Goal: Task Accomplishment & Management: Use online tool/utility

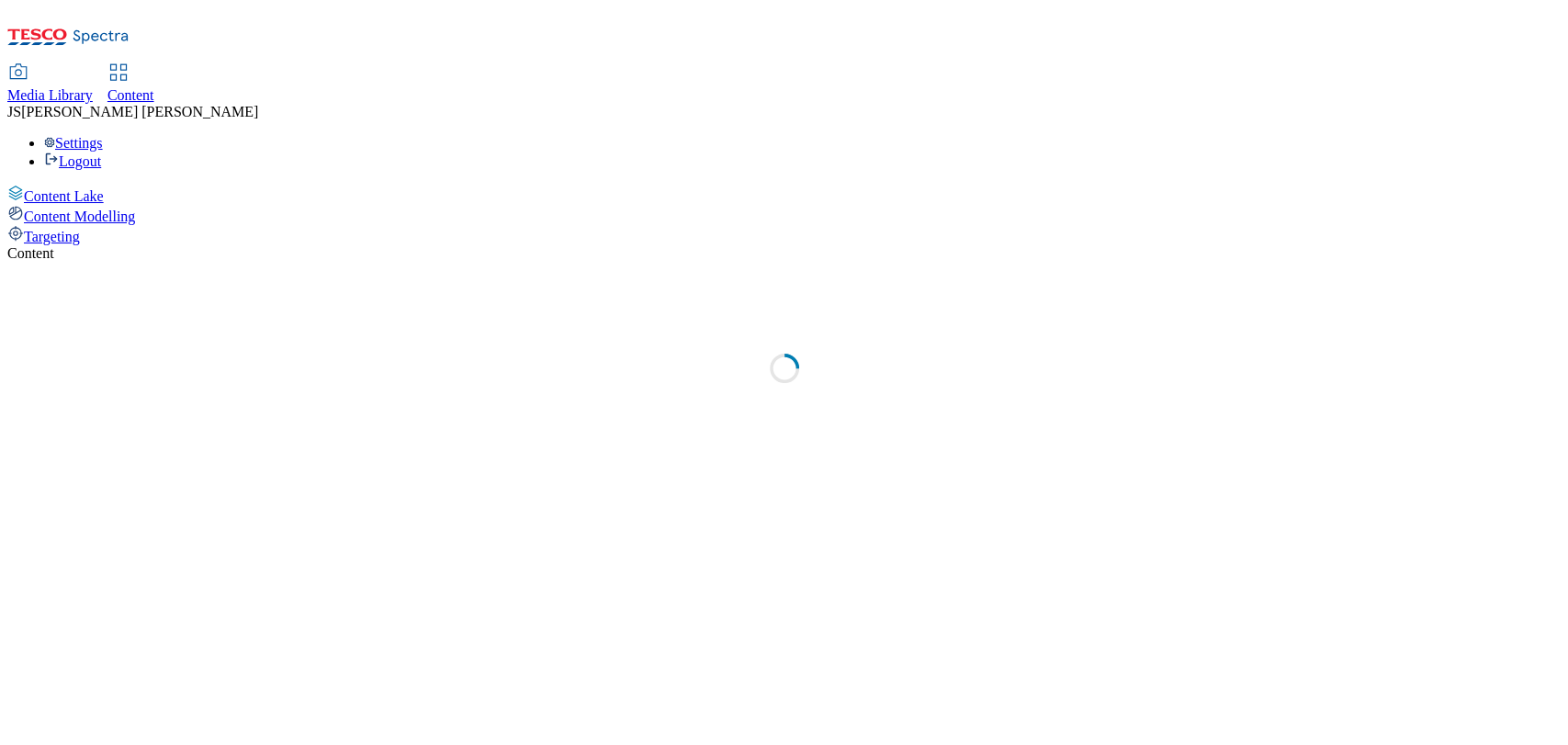
select select "ghs-[GEOGRAPHIC_DATA]"
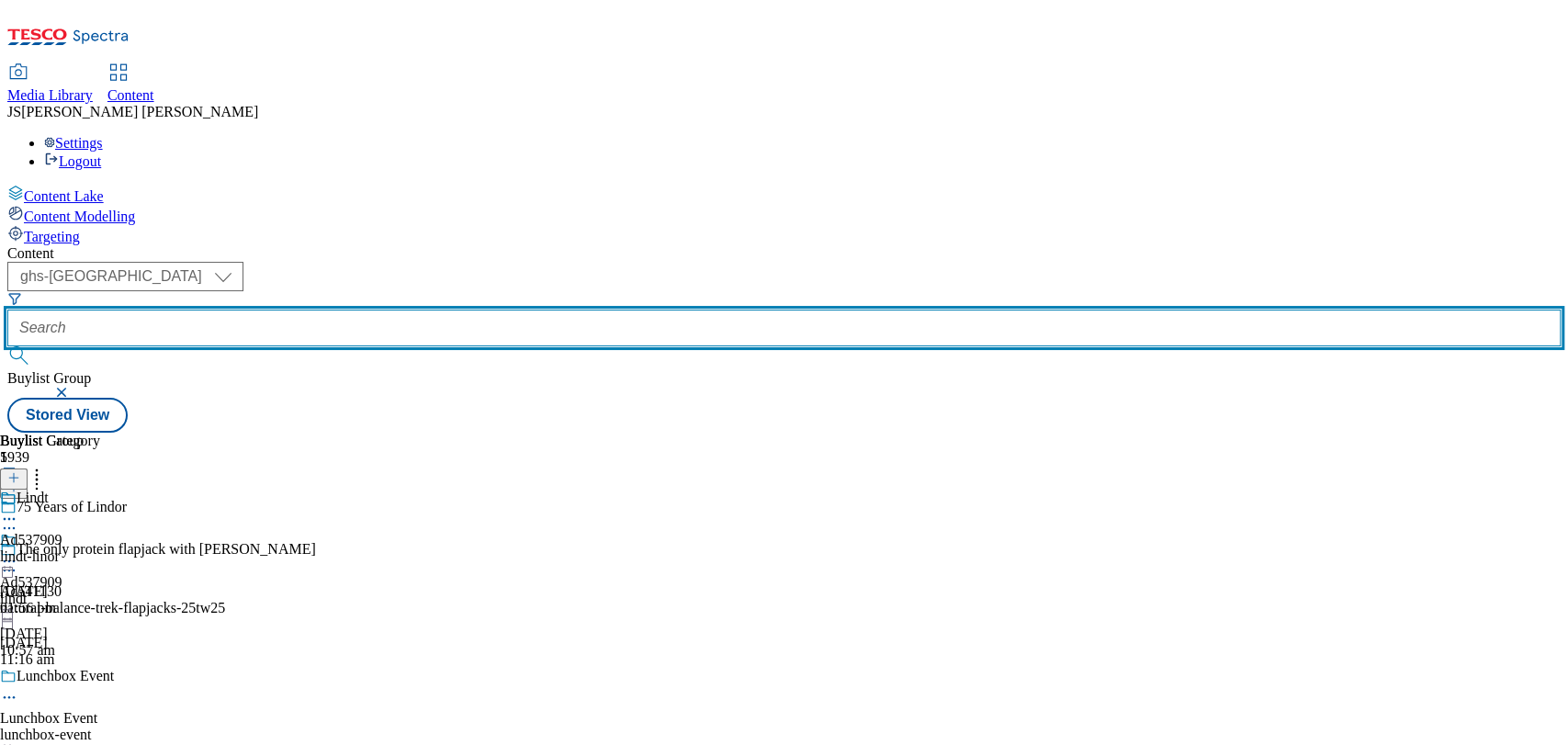
click at [444, 310] on input "text" at bounding box center [784, 328] width 1553 height 37
paste input "https://www.tesco.ie/groceries/en-IE/buylists/foxs-biscuits-jammie-dodgers-25tw…"
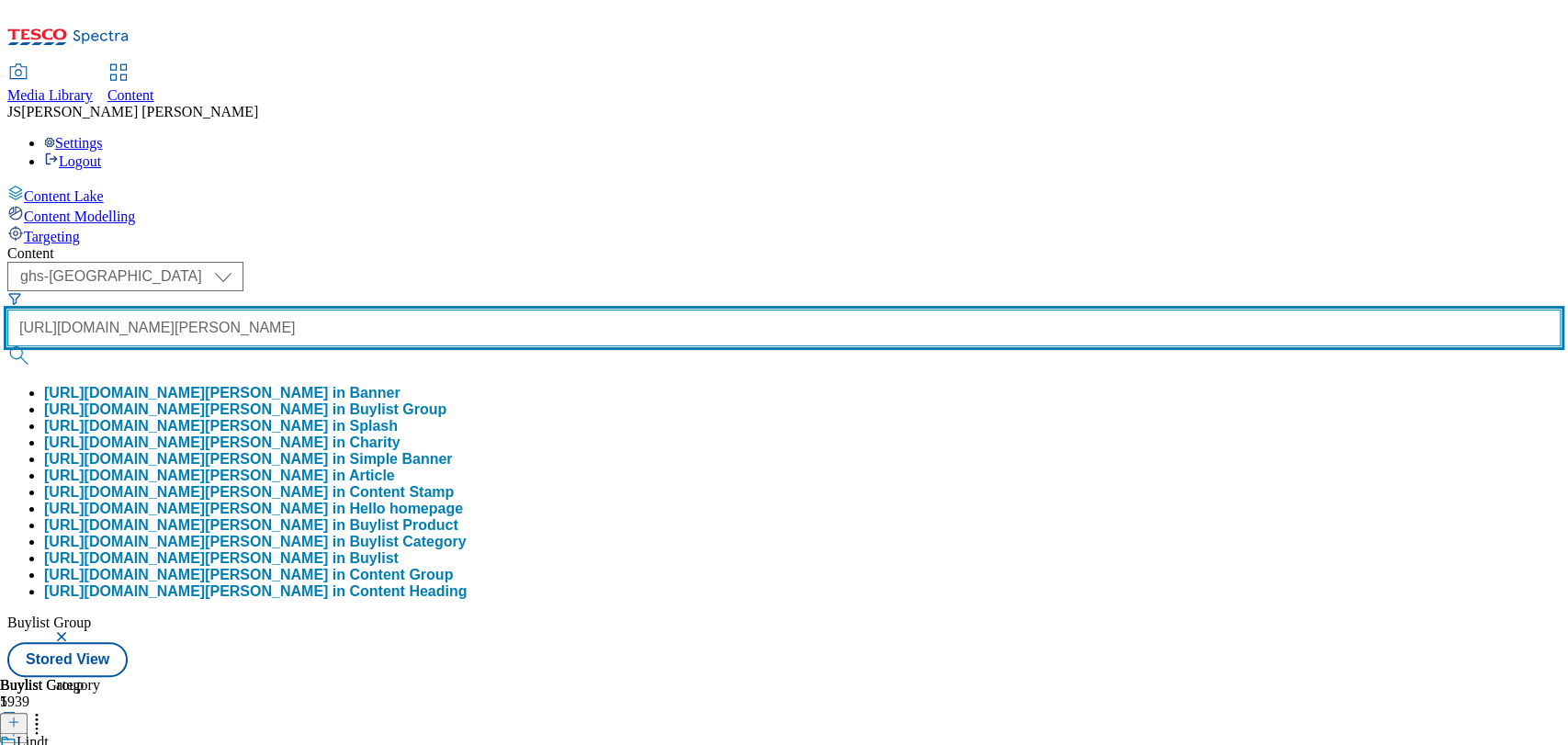
type input "https://www.tesco.ie/groceries/en-IE/buylists/foxs-biscuits-jammie-dodgers-25tw…"
click at [7, 347] on button "submit" at bounding box center [20, 356] width 26 height 19
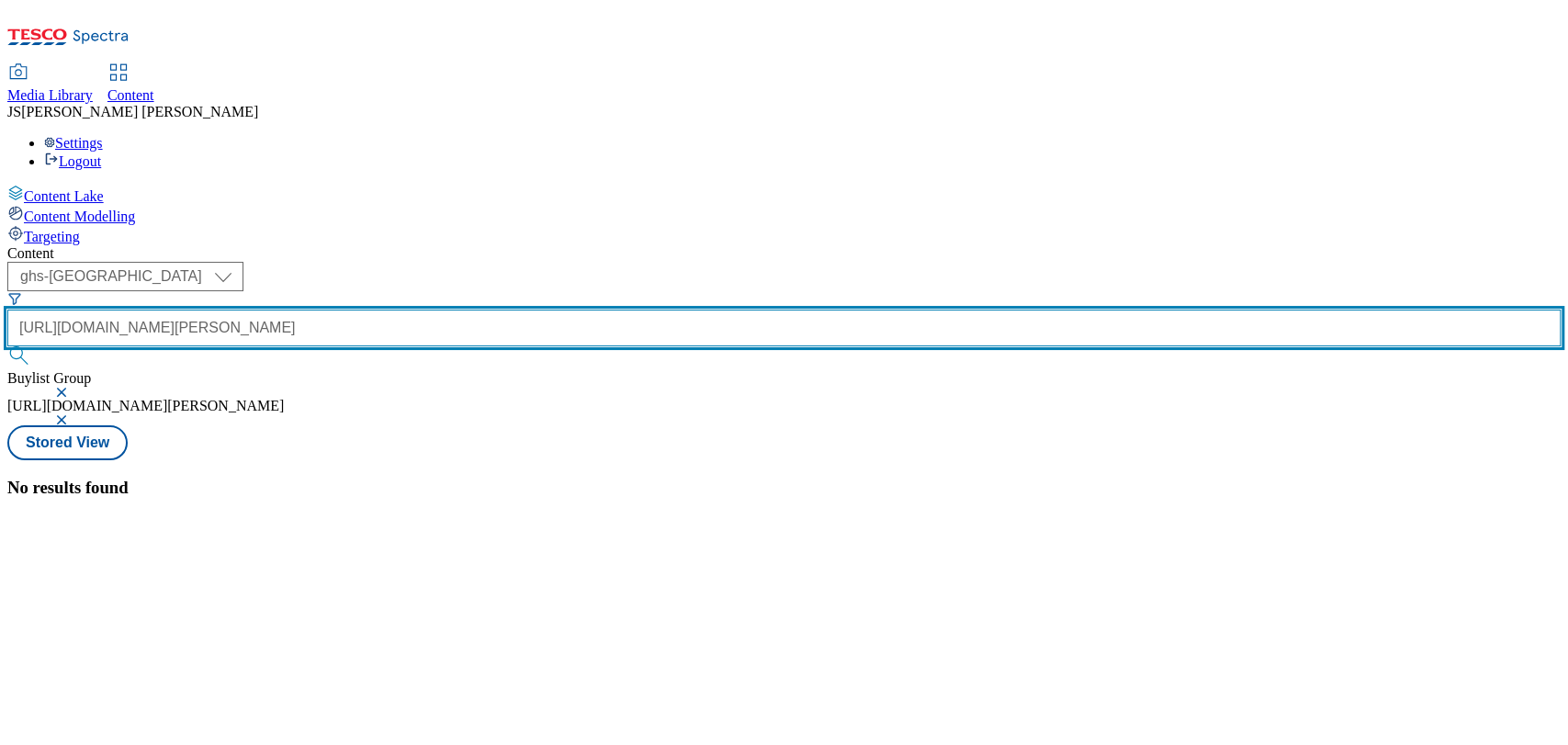
click at [504, 310] on input "https://www.tesco.ie/groceries/en-IE/buylists/foxs-biscuits-jammie-dodgers-25tw…" at bounding box center [784, 328] width 1553 height 37
click at [462, 310] on input "text" at bounding box center [784, 328] width 1553 height 37
paste input "541218"
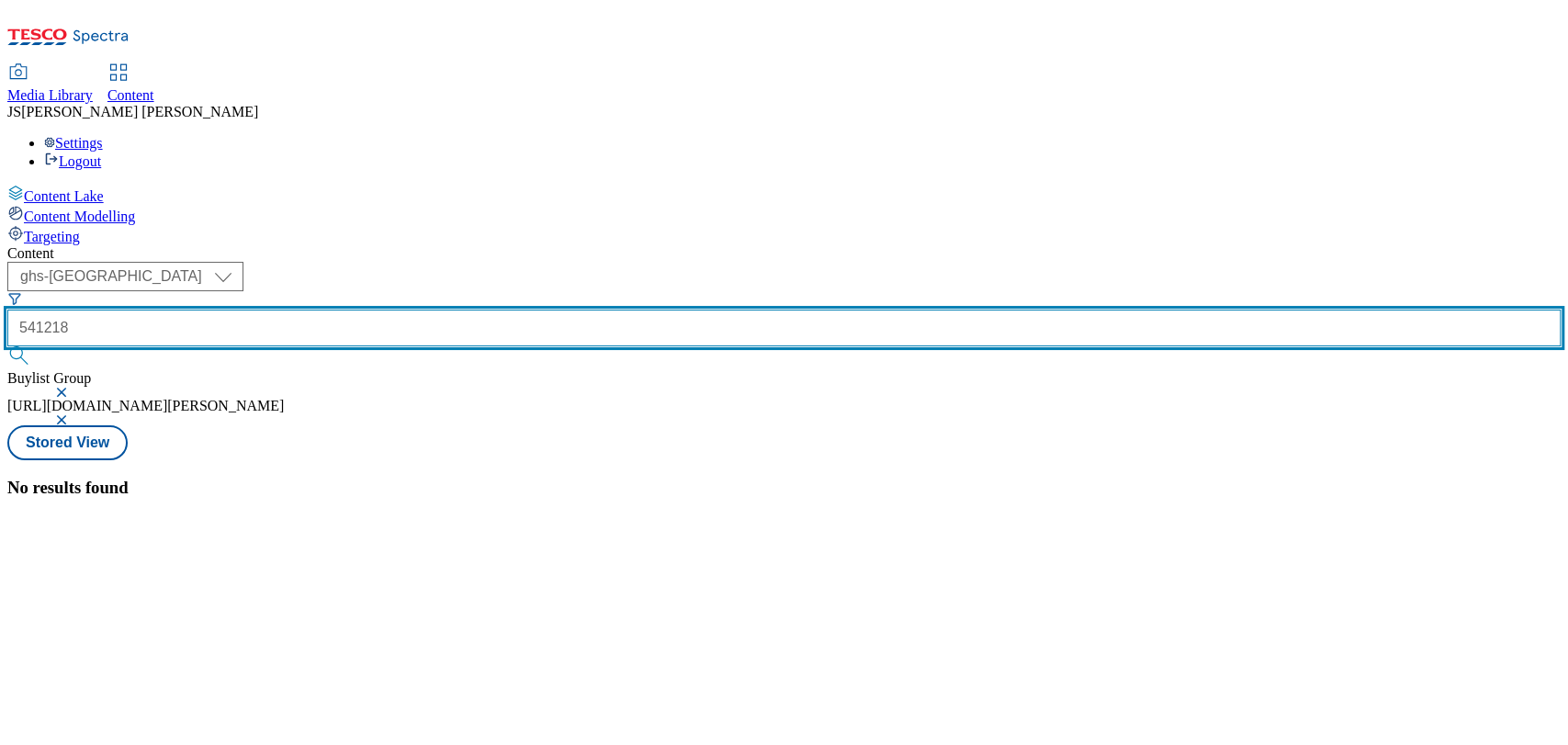
click at [7, 347] on button "submit" at bounding box center [20, 356] width 26 height 19
click at [402, 310] on input "541218" at bounding box center [784, 328] width 1553 height 37
type input "ad541218"
click at [7, 347] on button "submit" at bounding box center [20, 356] width 26 height 19
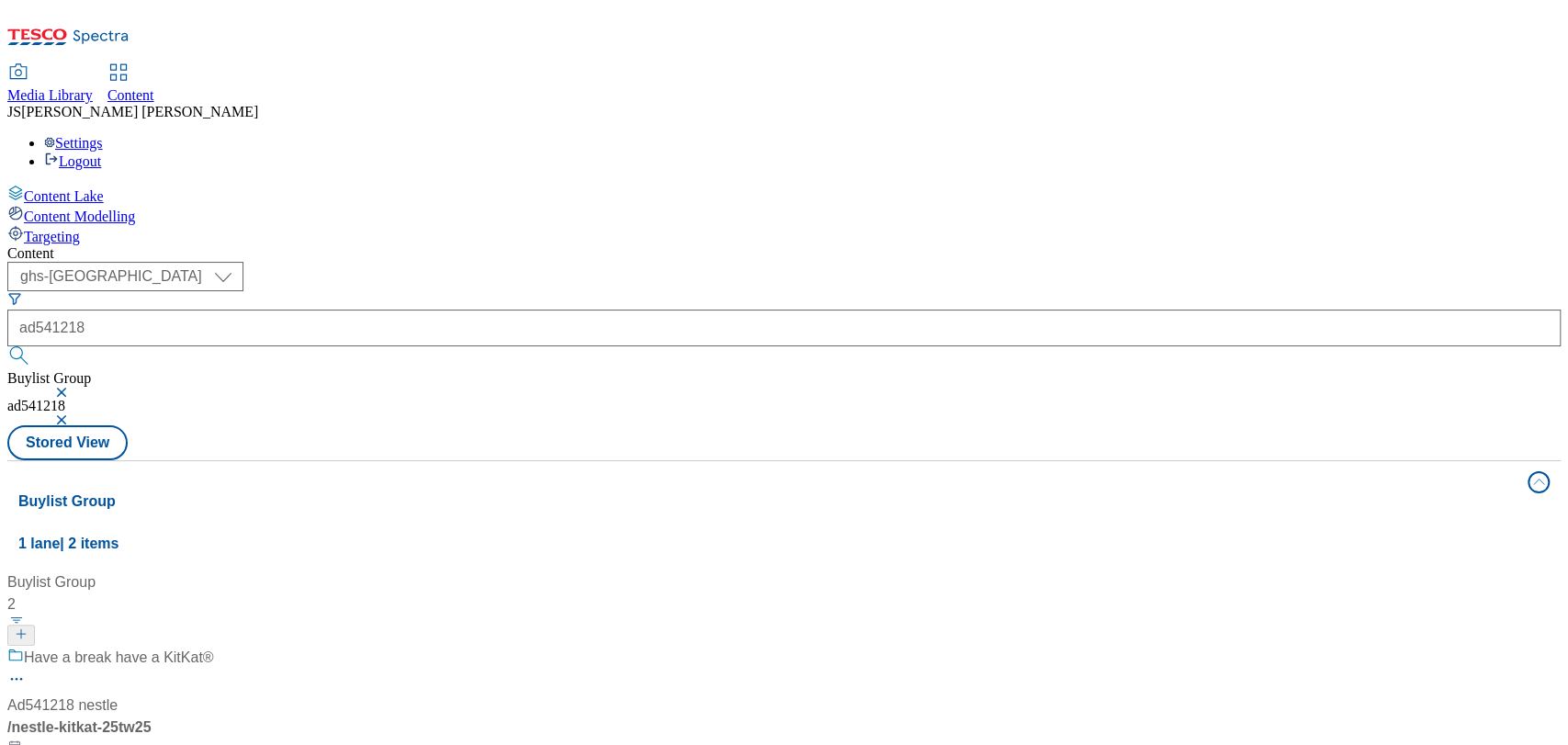
click at [237, 647] on div "Have a break have a KitKat® Ad541218 nestle / nestle-kitkat-25tw25 31 Jul 2025 …" at bounding box center [122, 726] width 230 height 159
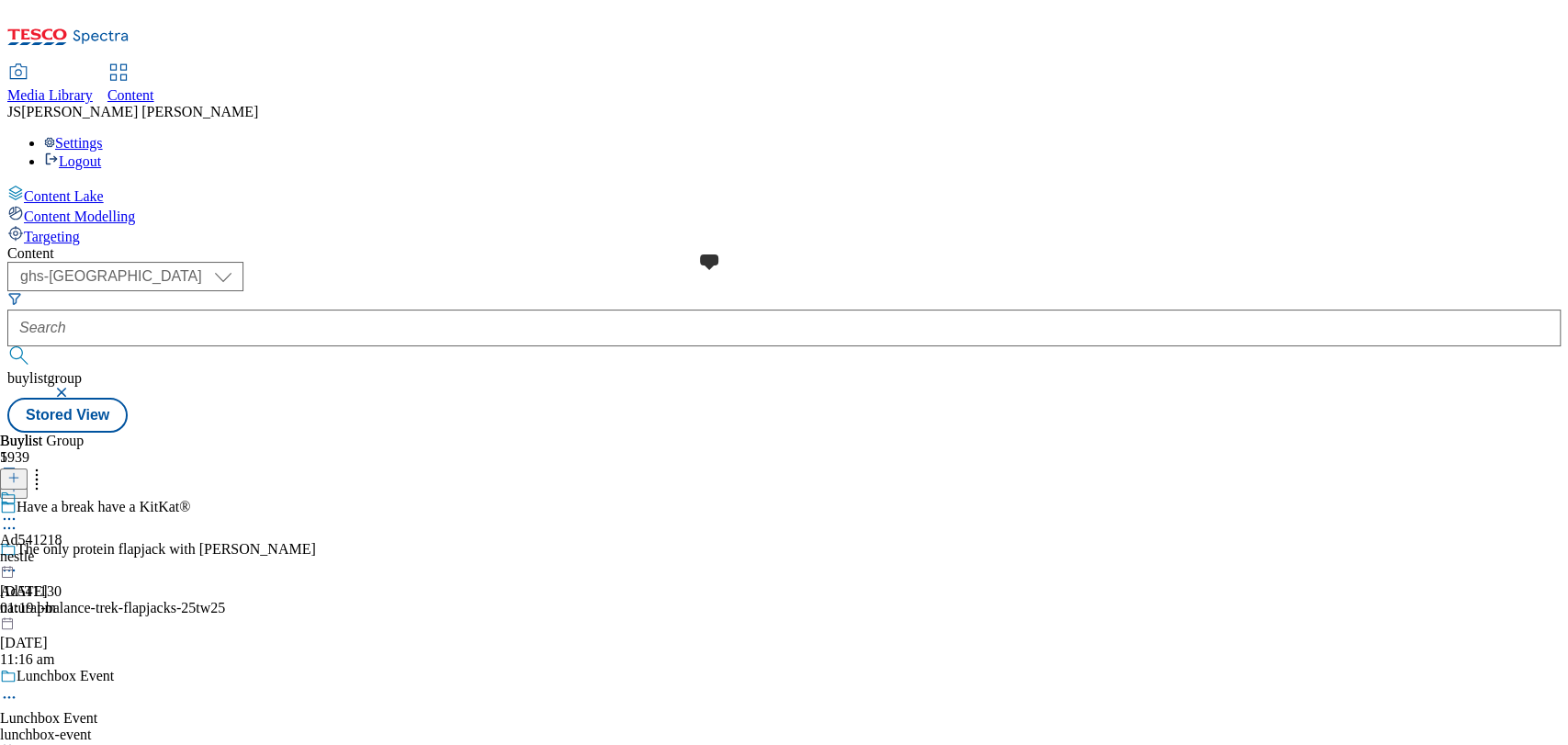
click at [17, 489] on span at bounding box center [17, 499] width 0 height 20
click at [100, 489] on div "Nestle" at bounding box center [50, 510] width 100 height 43
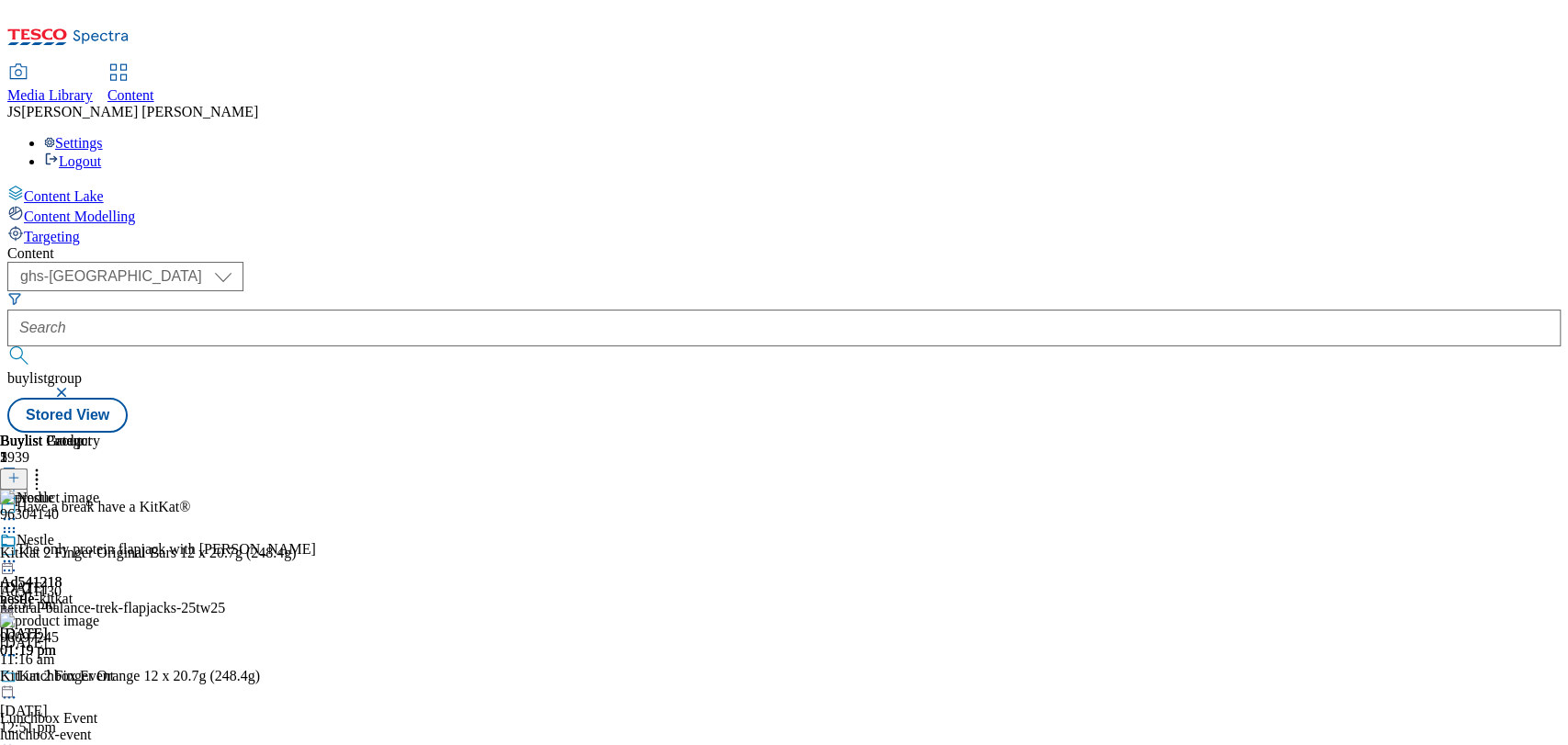
click at [19, 552] on icon at bounding box center [9, 561] width 19 height 19
click at [100, 678] on span "Preview" at bounding box center [78, 685] width 44 height 14
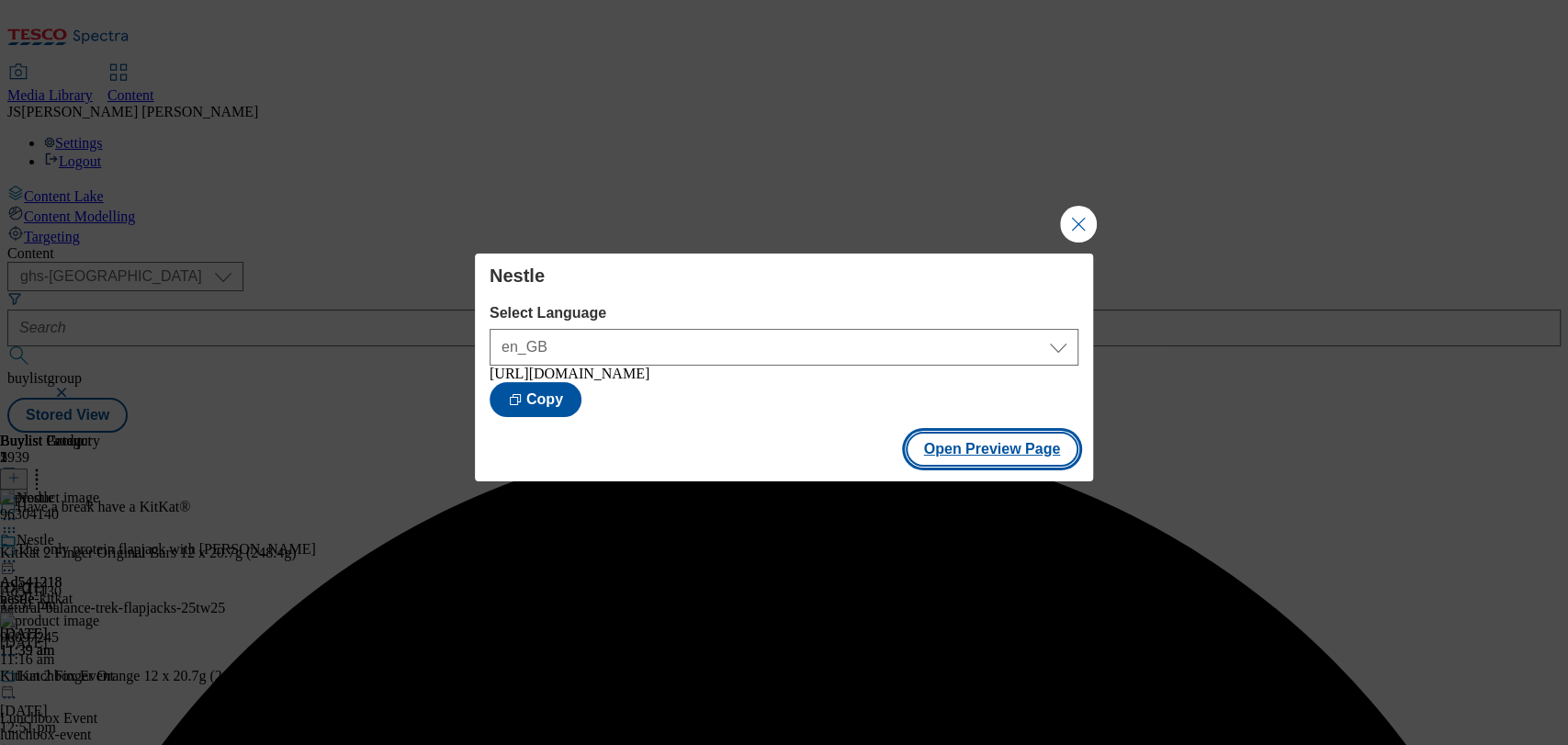
click at [1012, 467] on button "Open Preview Page" at bounding box center [992, 449] width 173 height 35
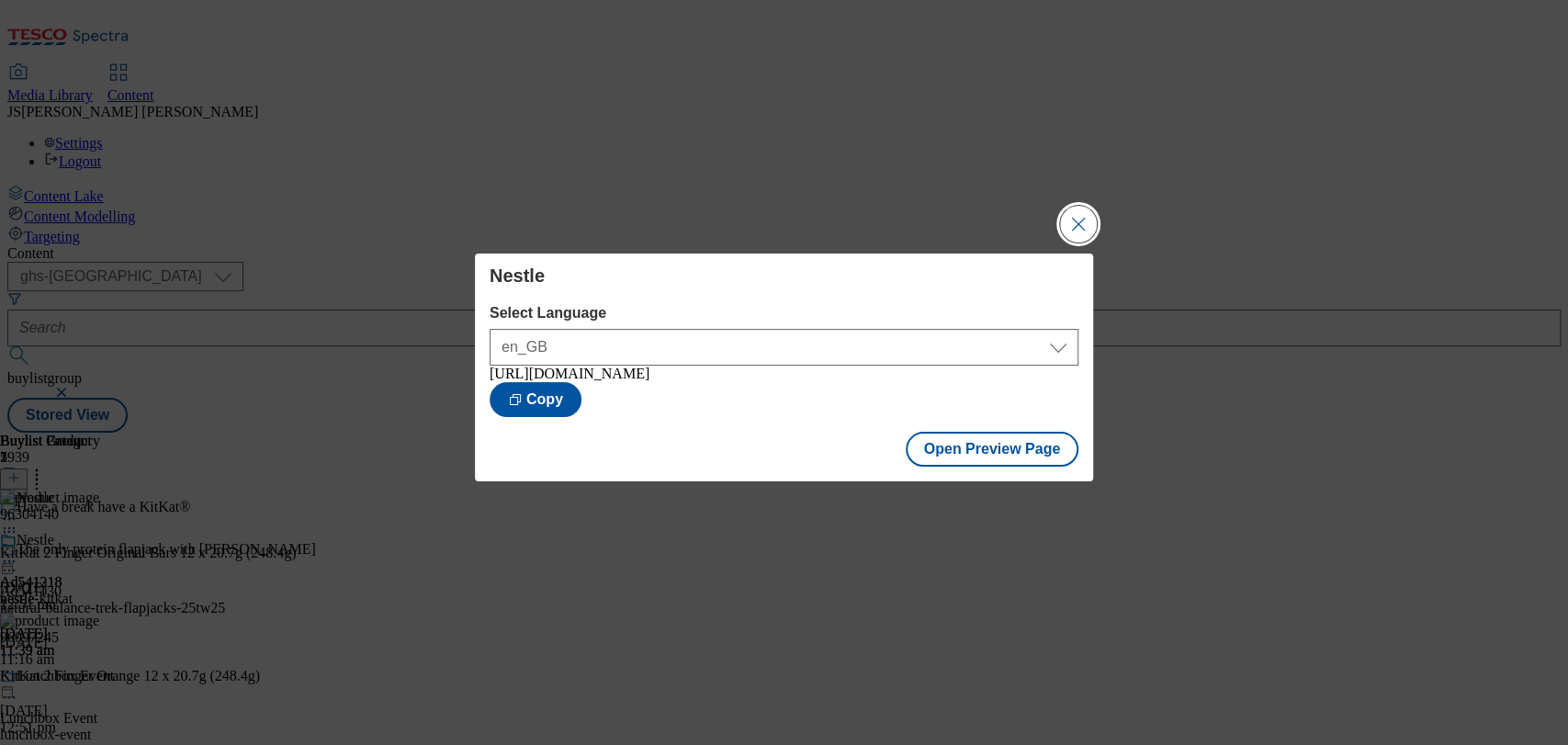
click at [1086, 206] on button "Close Modal" at bounding box center [1078, 224] width 37 height 37
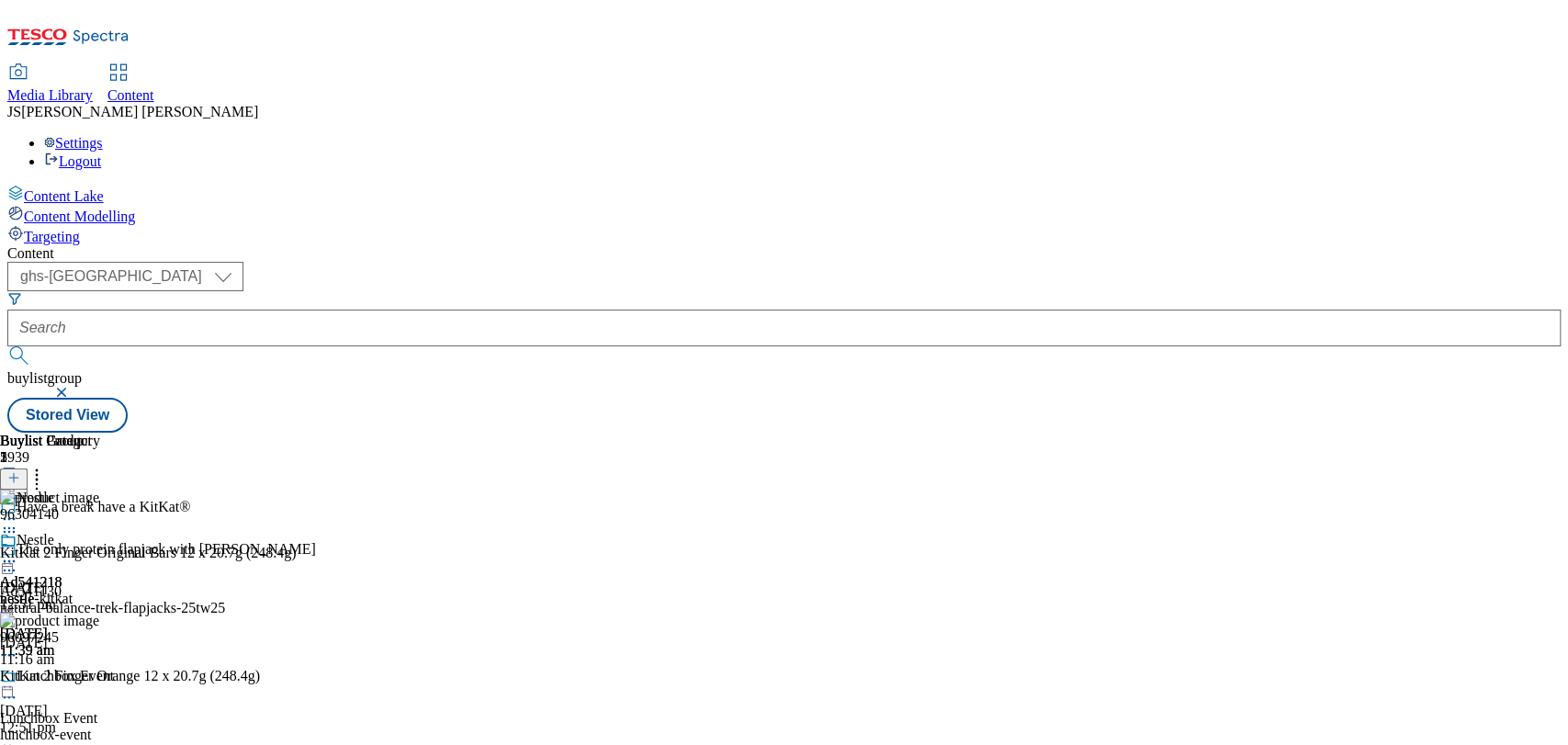
click at [19, 552] on icon at bounding box center [9, 561] width 19 height 19
click at [105, 740] on div "Publish" at bounding box center [70, 748] width 68 height 16
click at [62, 575] on div "Ad541218" at bounding box center [31, 583] width 62 height 17
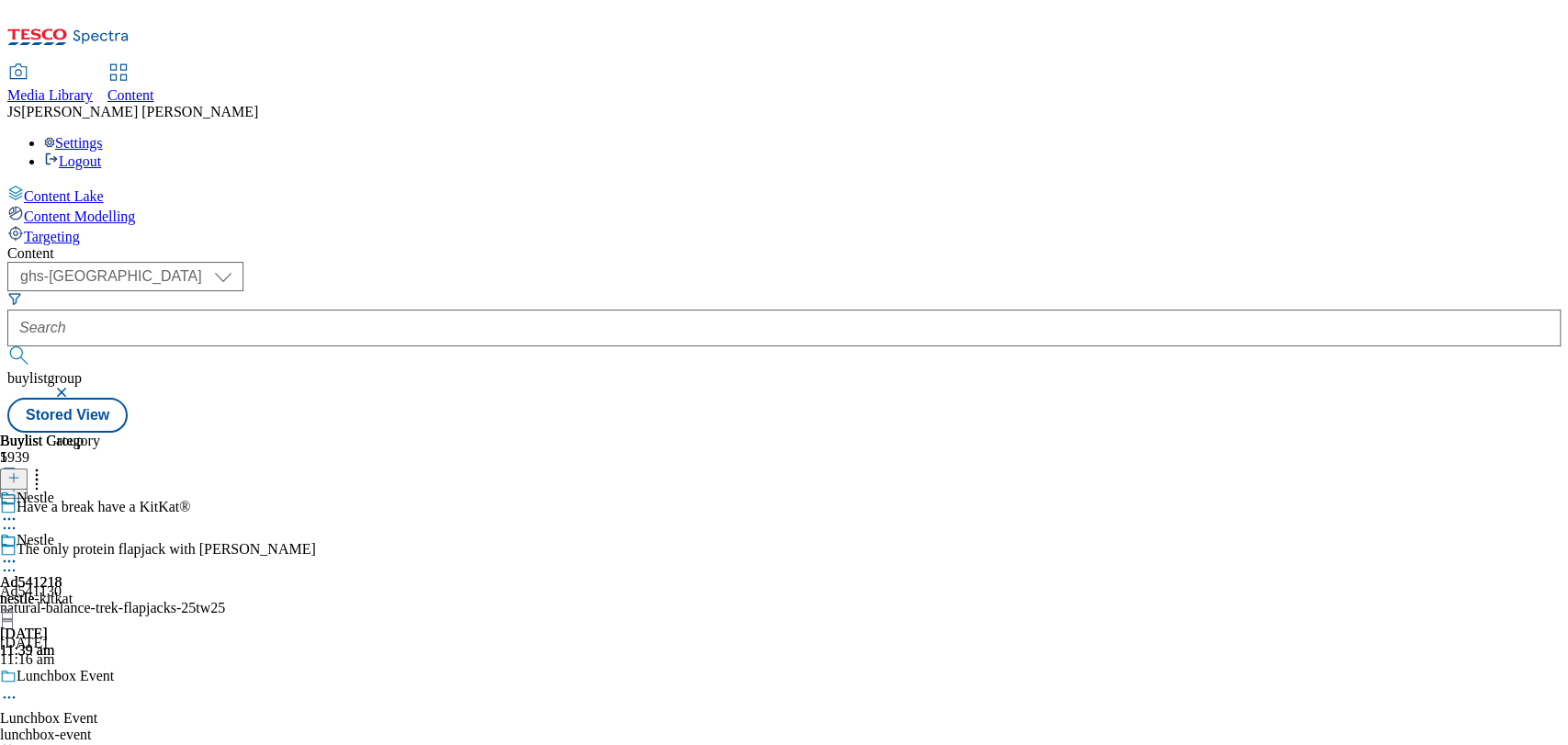
click at [6, 527] on circle at bounding box center [5, 528] width 3 height 3
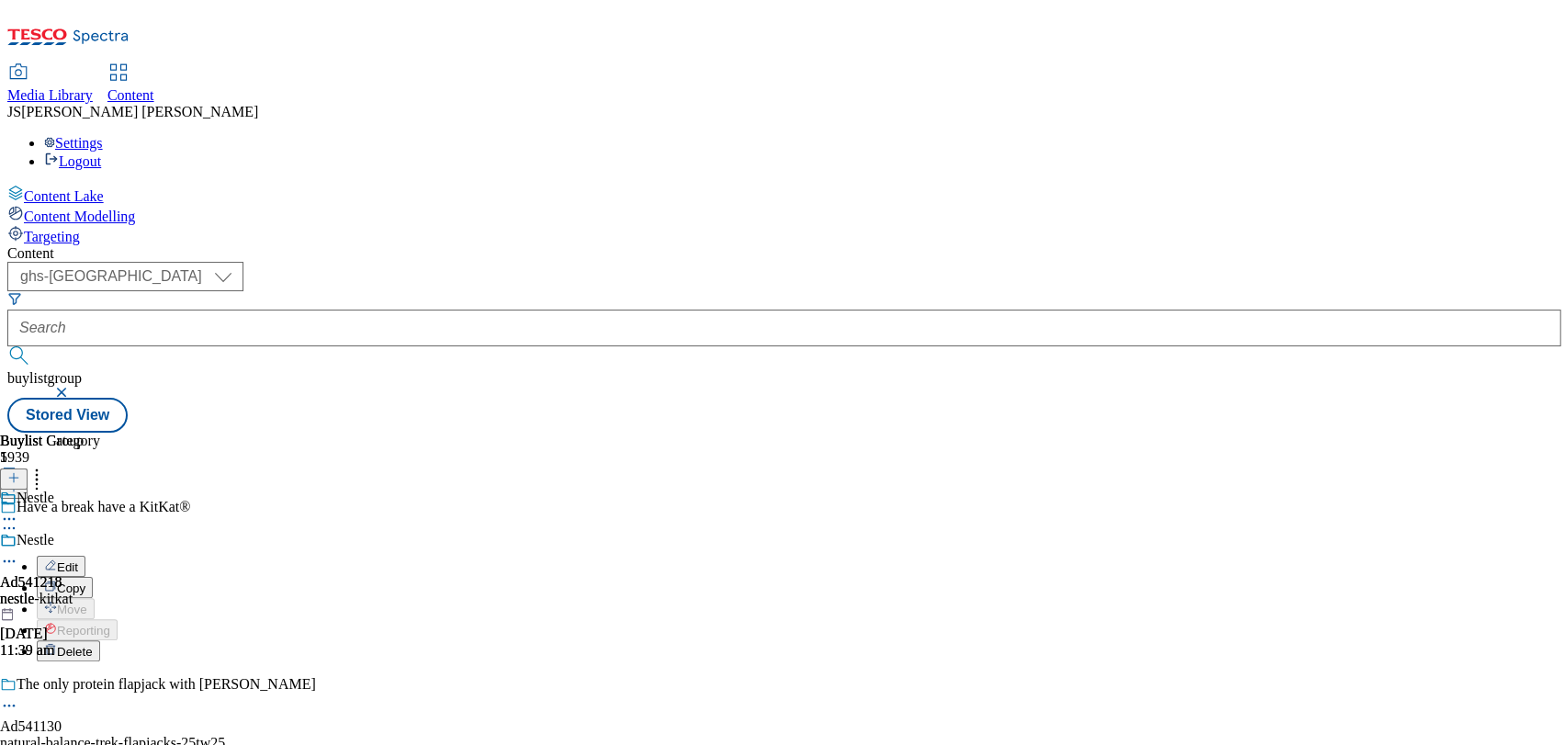
click at [389, 499] on div "Have a break have a KitKat® Edit Copy Move Reporting Delete" at bounding box center [208, 581] width 416 height 162
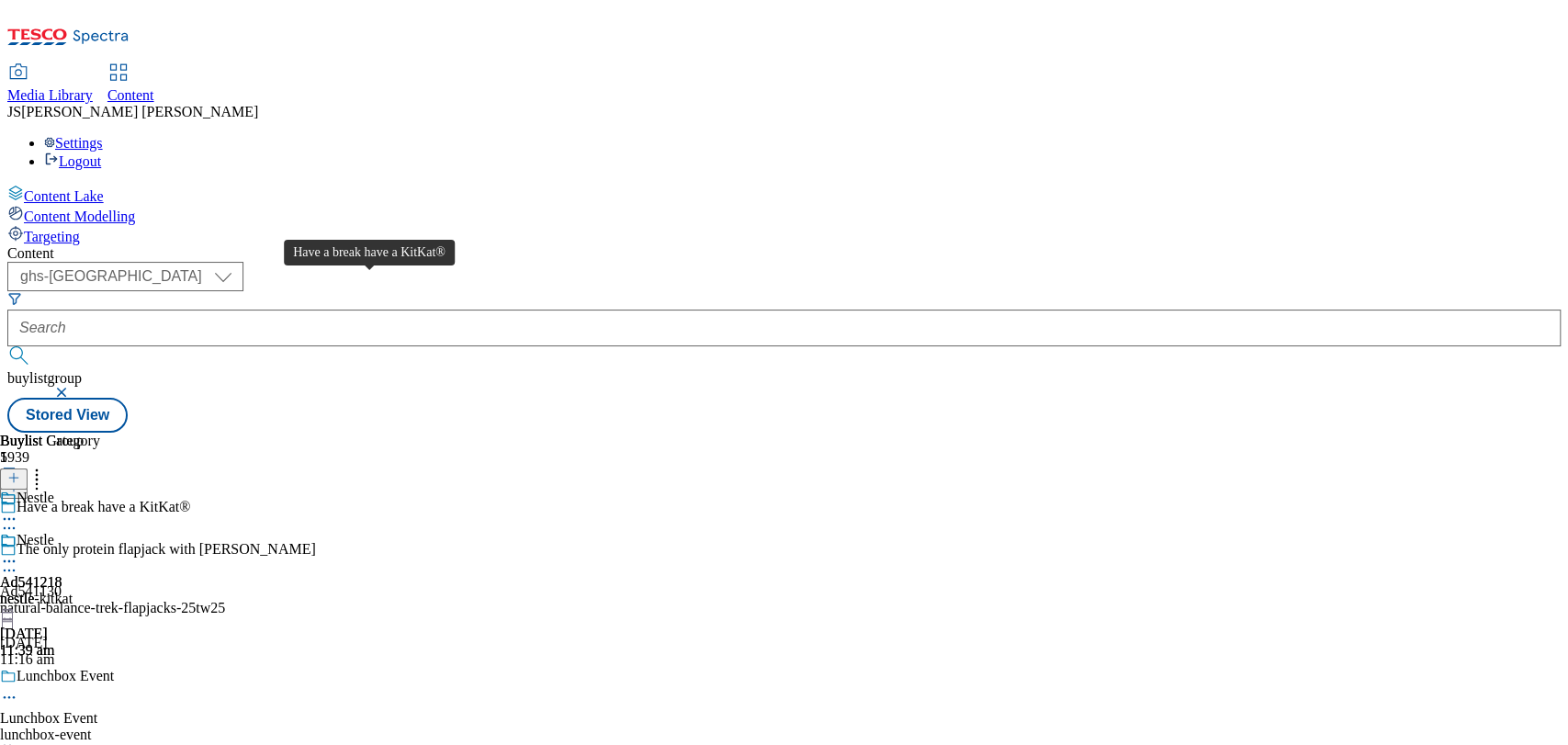
click at [190, 499] on span "Have a break have a KitKat®" at bounding box center [103, 509] width 173 height 20
click at [316, 541] on div "The only protein flapjack with [PERSON_NAME]" at bounding box center [166, 549] width 299 height 17
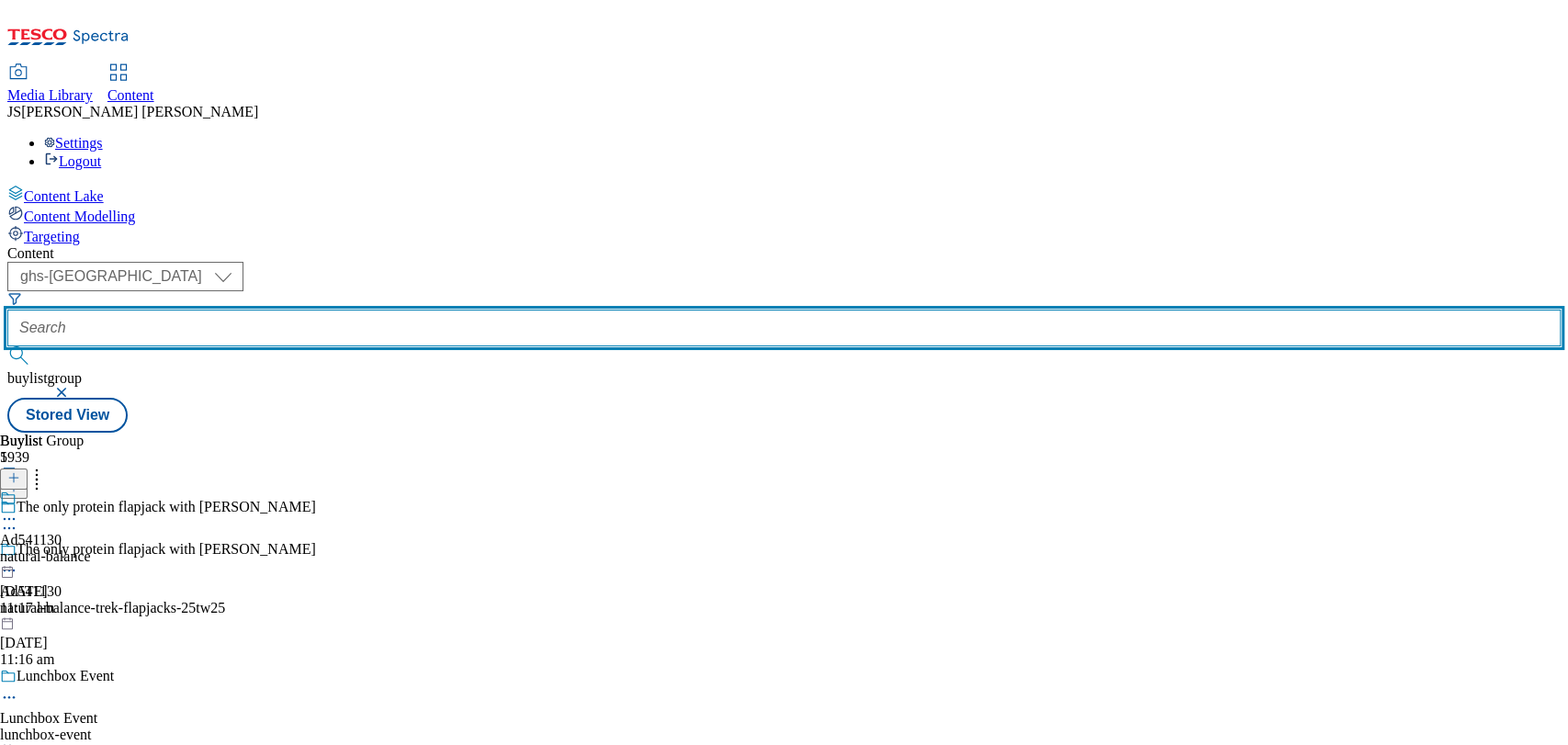
click at [432, 310] on input "text" at bounding box center [784, 328] width 1553 height 37
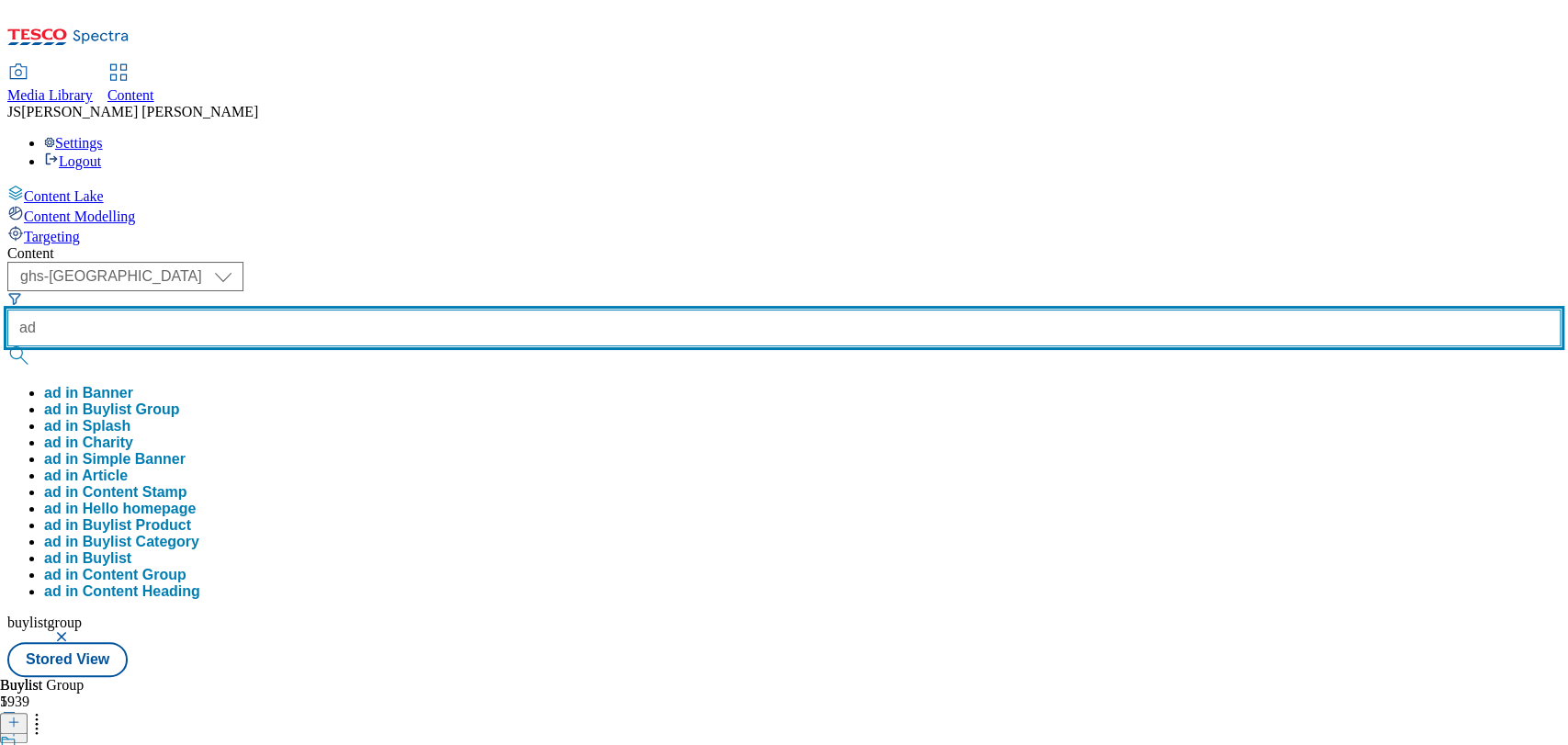
paste input "541218"
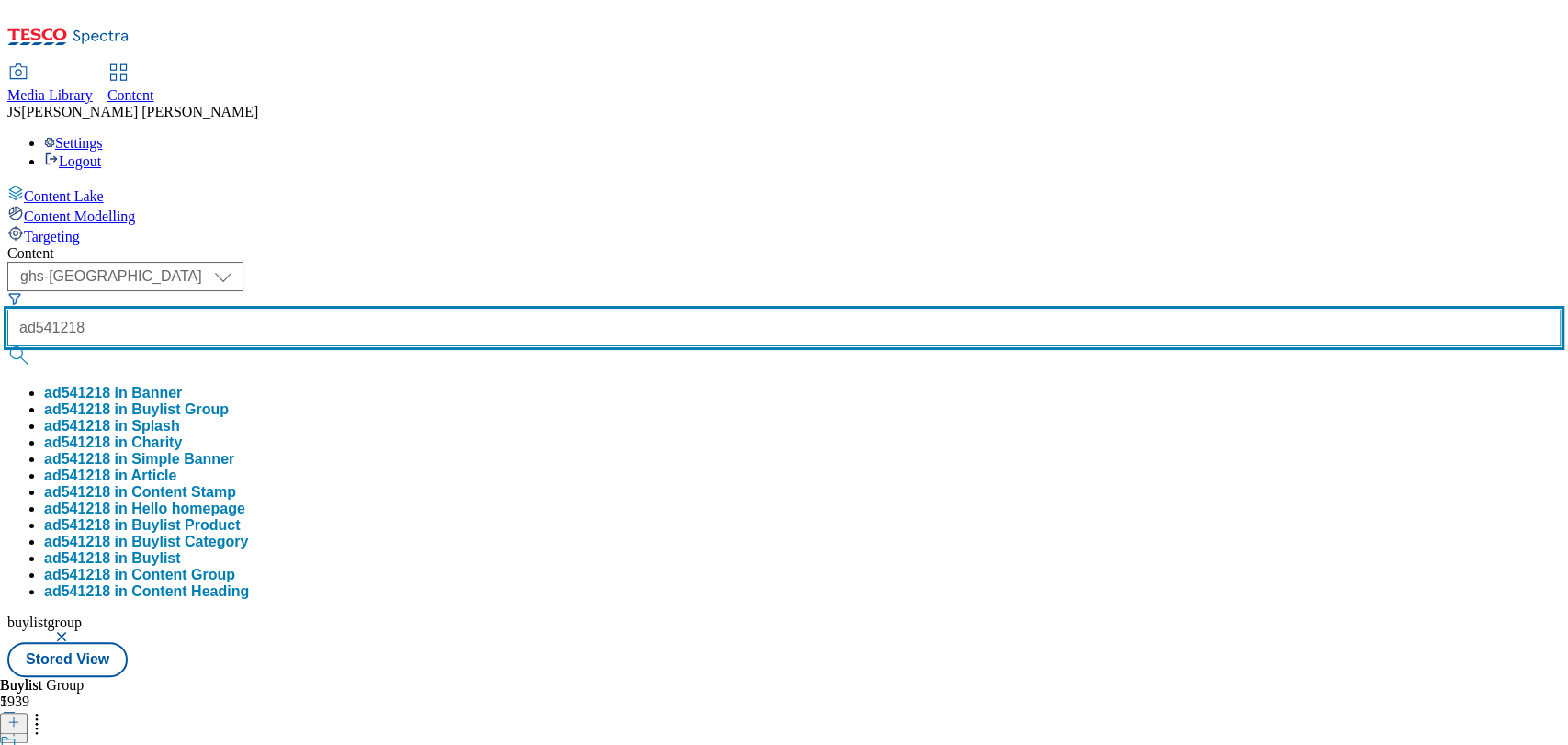
type input "ad541218"
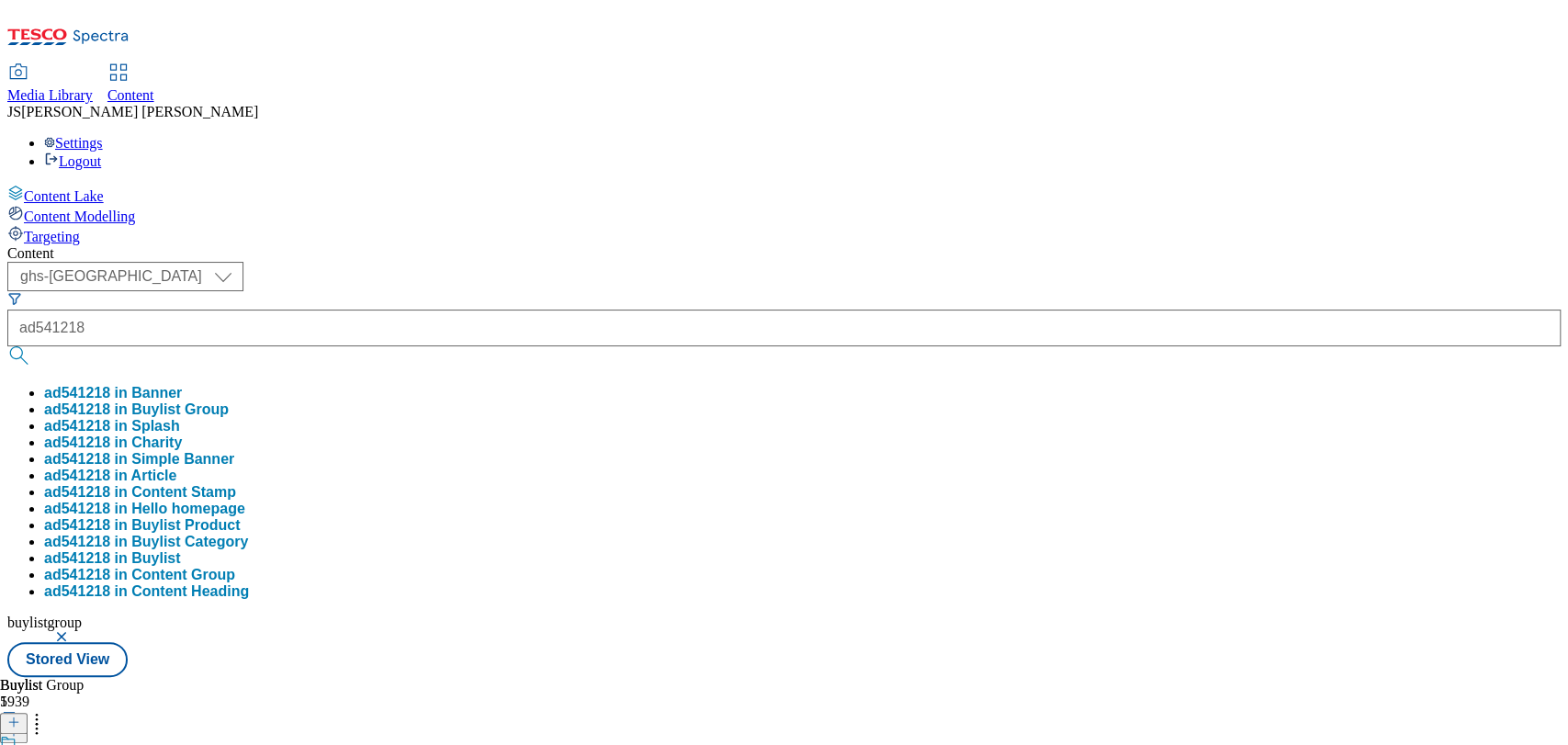
click at [182, 385] on button "ad541218 in Banner" at bounding box center [113, 393] width 138 height 17
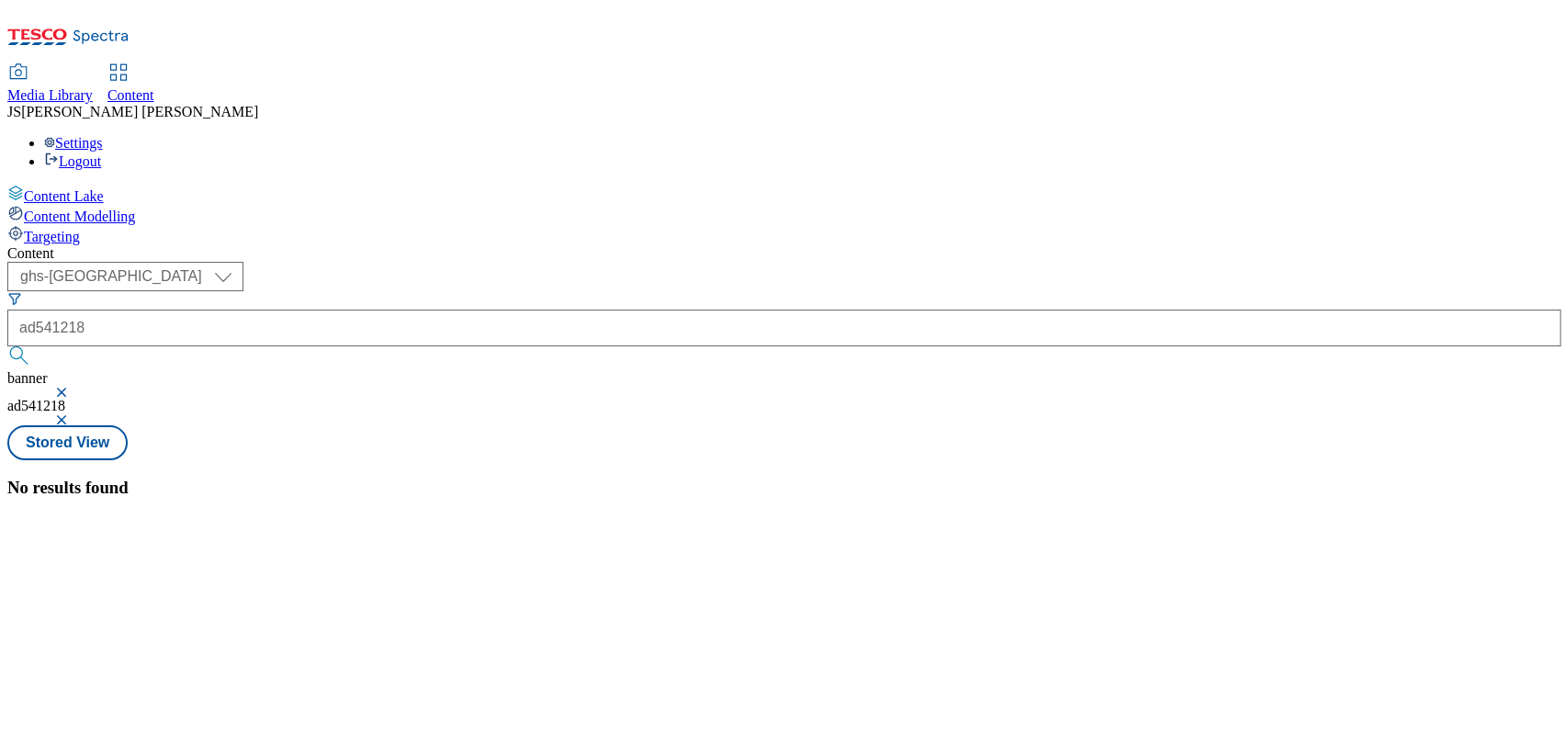
click at [72, 386] on button "button" at bounding box center [63, 391] width 19 height 11
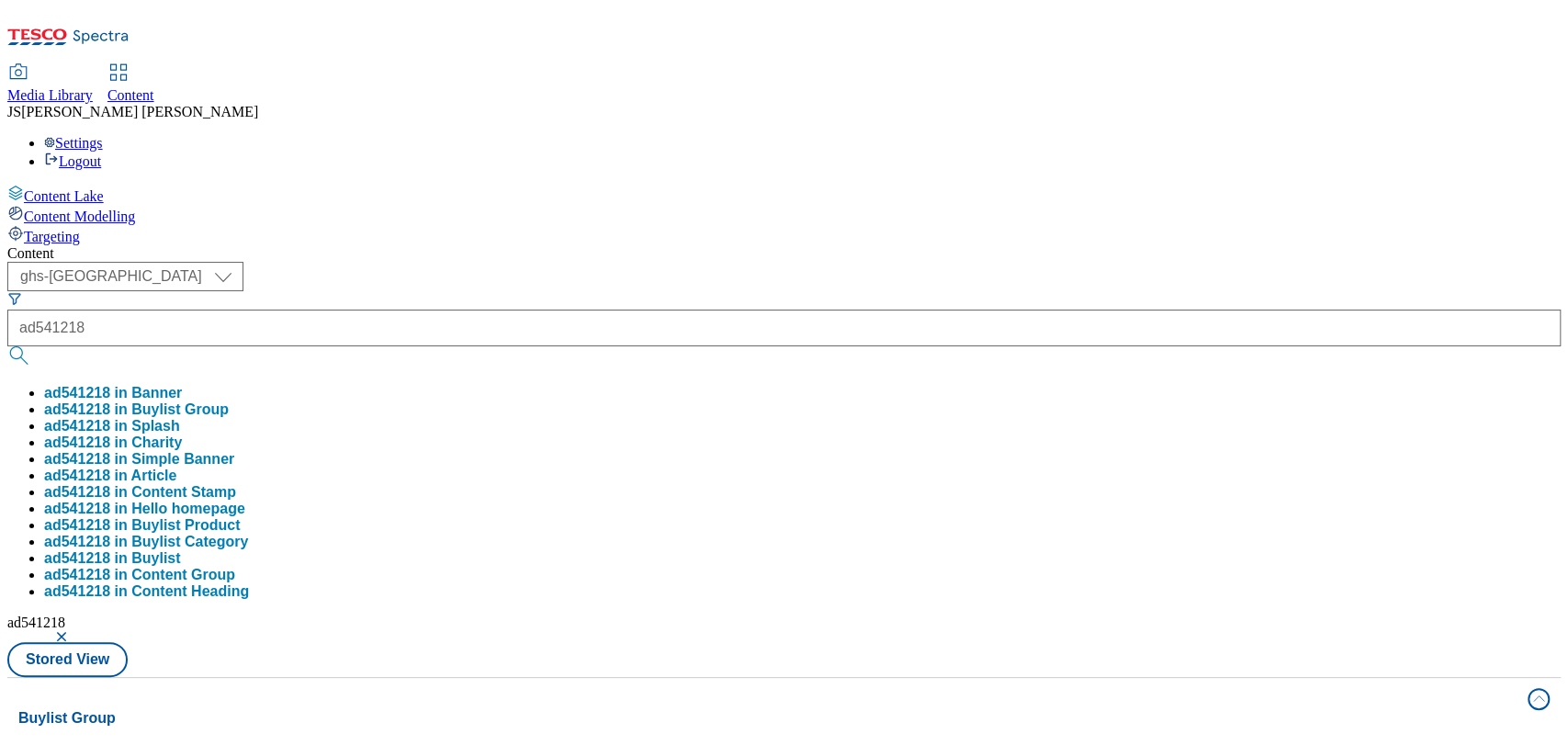
click at [72, 631] on button "button" at bounding box center [63, 636] width 19 height 11
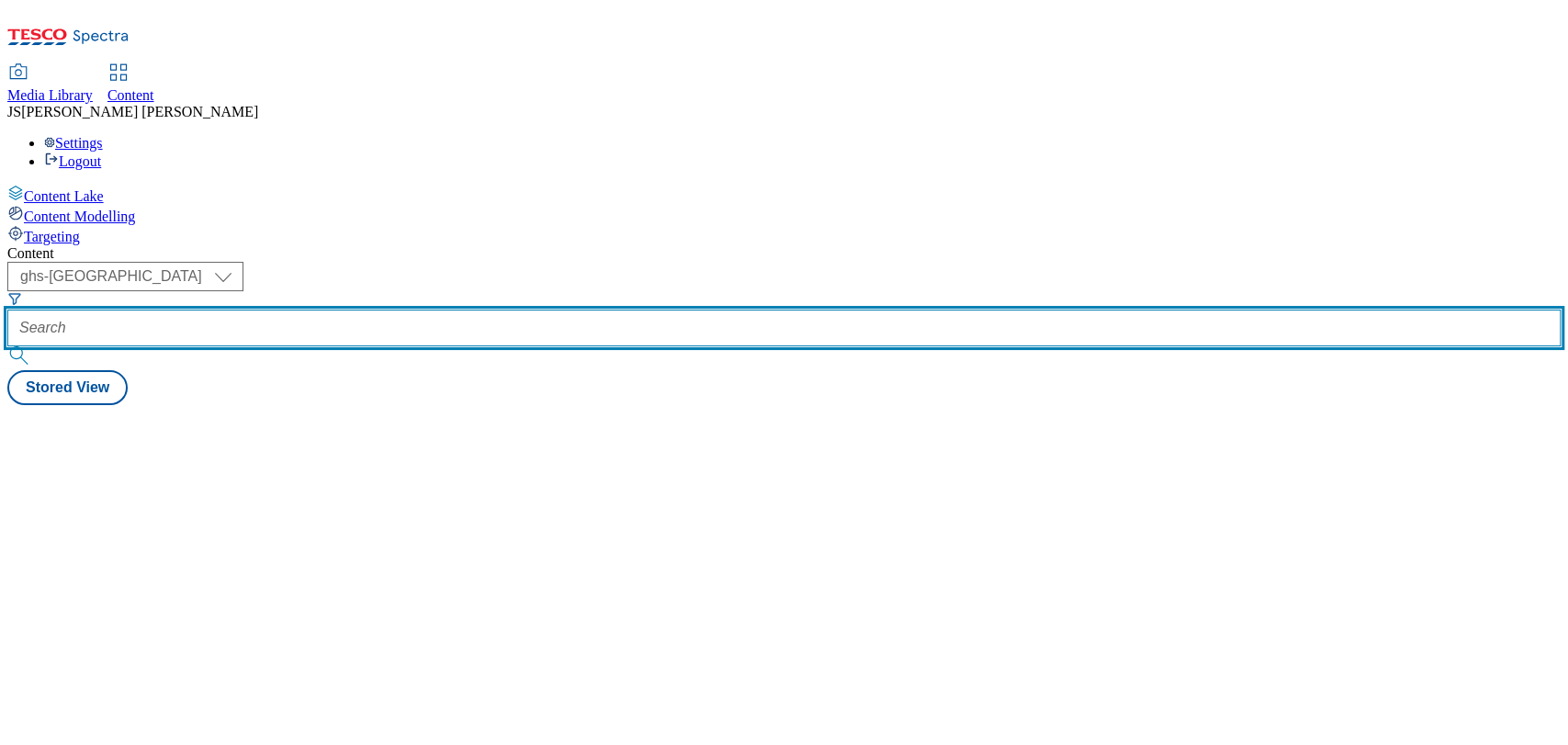
click at [448, 310] on input "text" at bounding box center [784, 328] width 1553 height 37
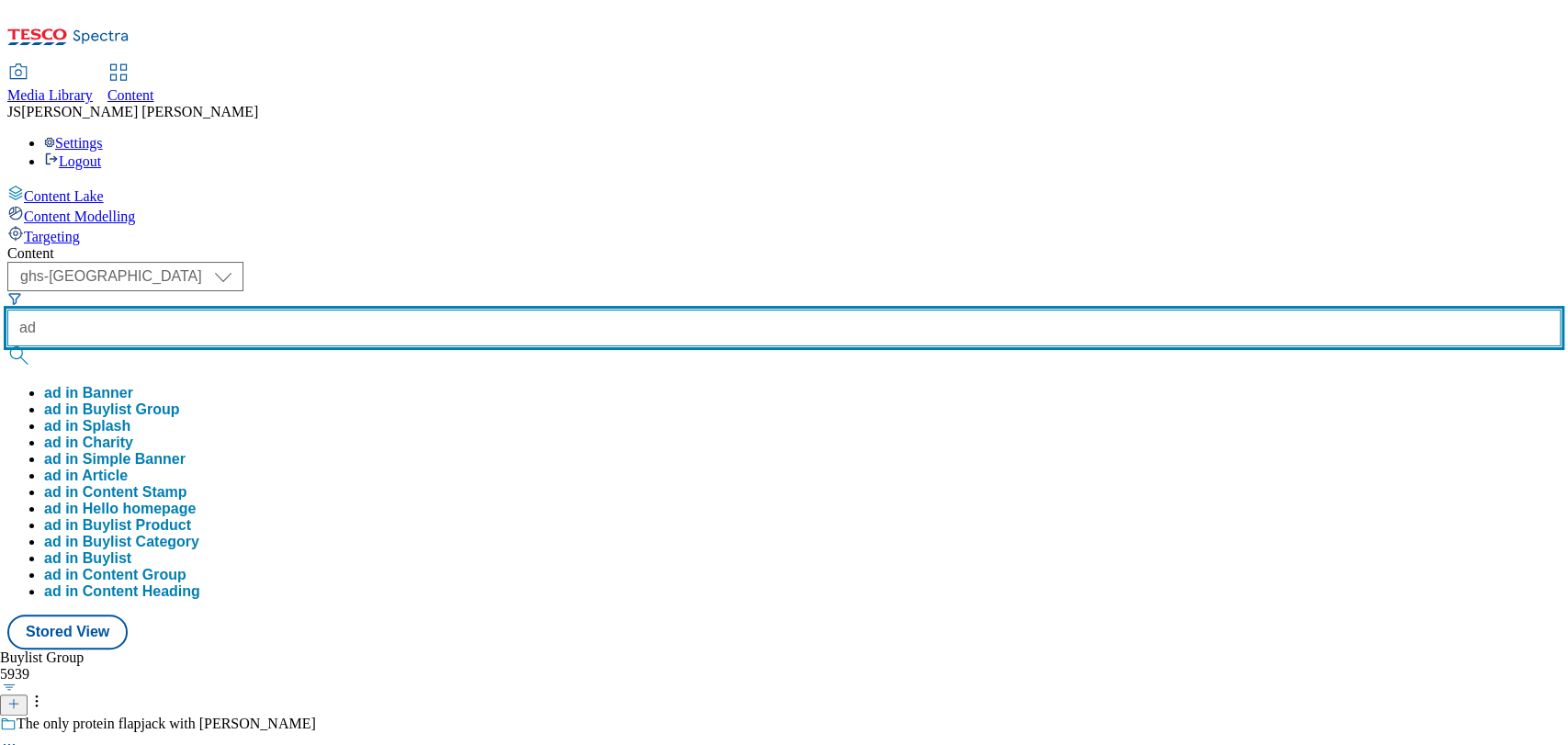
paste input "541218"
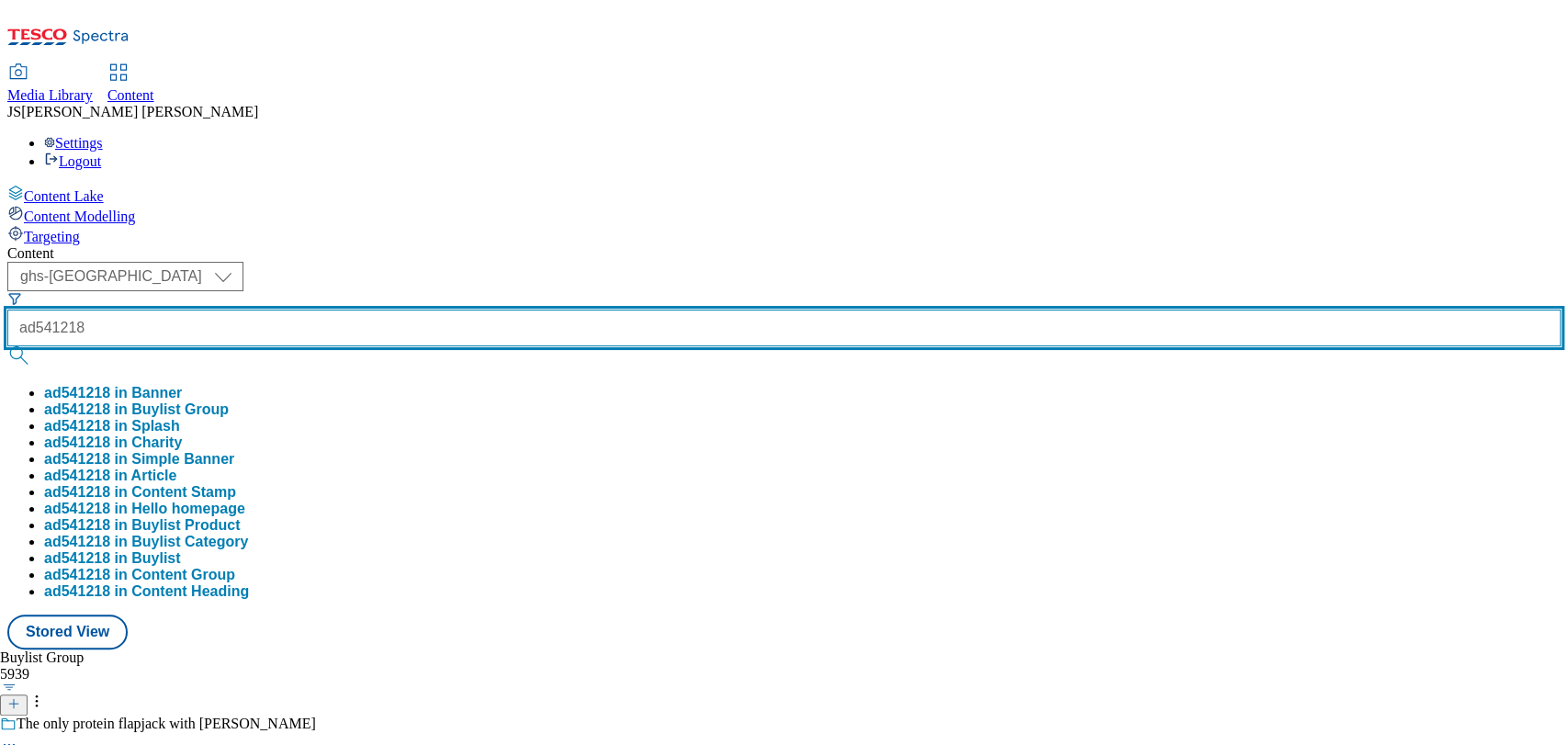
type input "ad541218"
click at [7, 347] on button "submit" at bounding box center [20, 356] width 26 height 19
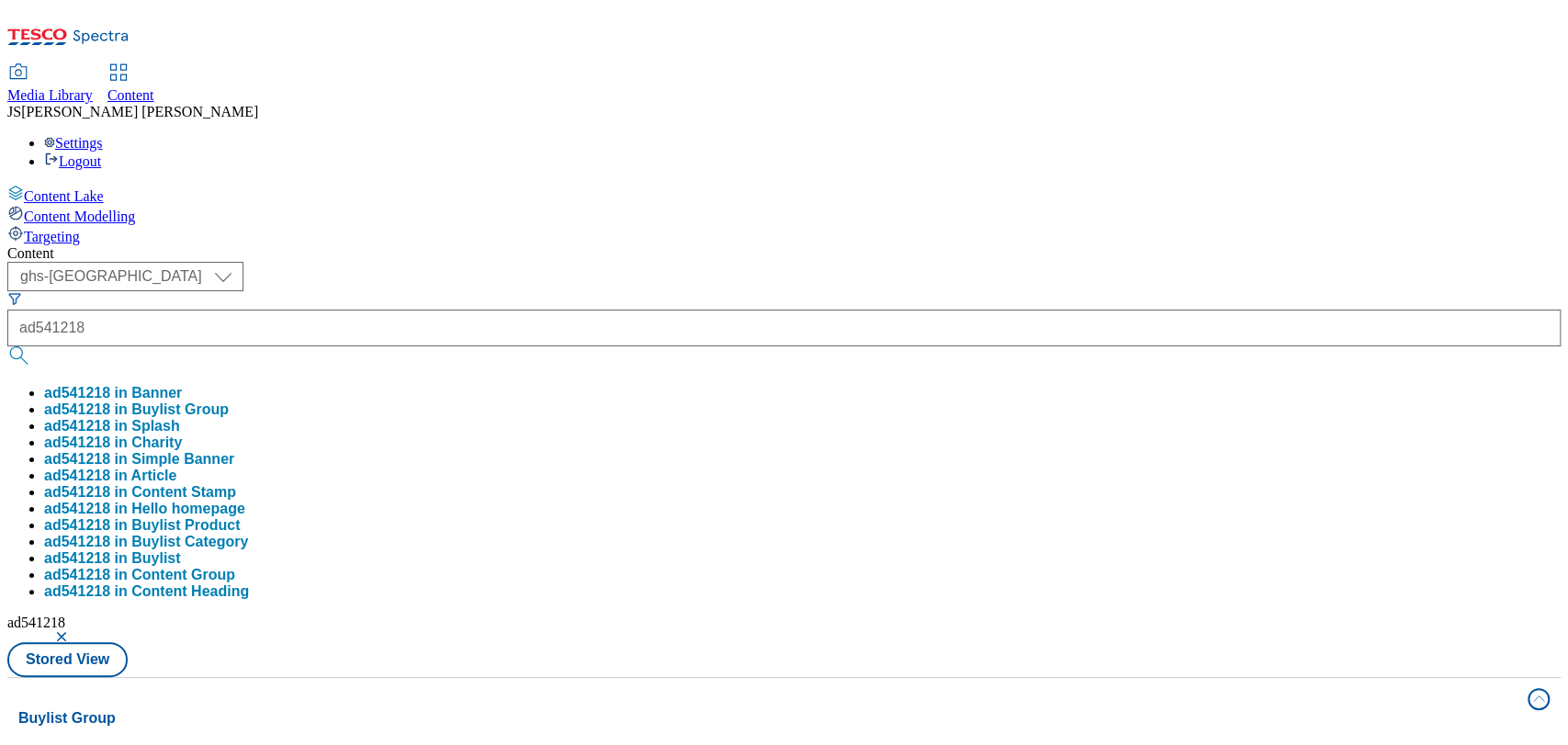
click at [823, 246] on div "Content" at bounding box center [784, 254] width 1553 height 17
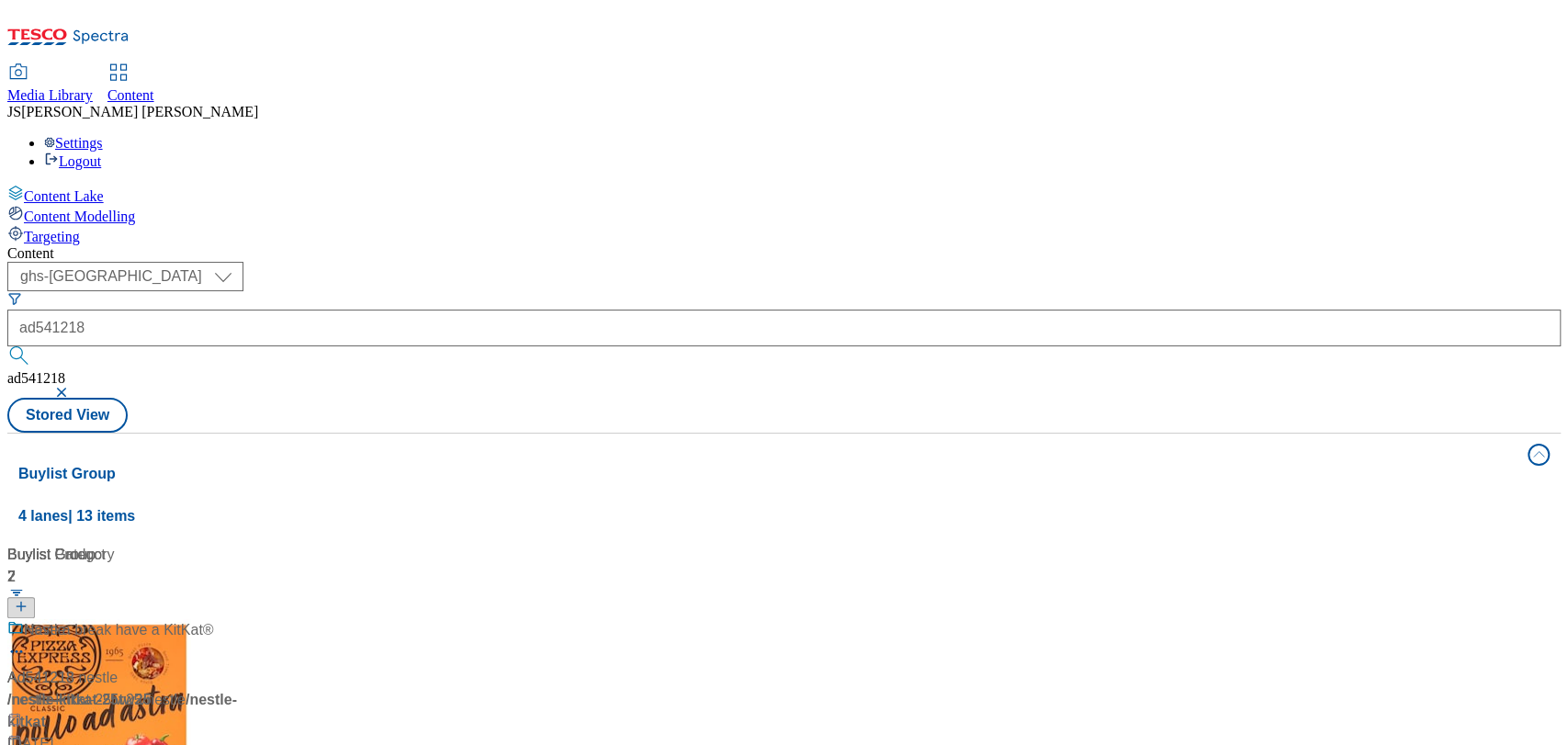
click at [237, 619] on div "Ad541218 / nestle-kitkat-25tw25 / nestle 31 Jul 2025 01:19 pm" at bounding box center [122, 698] width 230 height 159
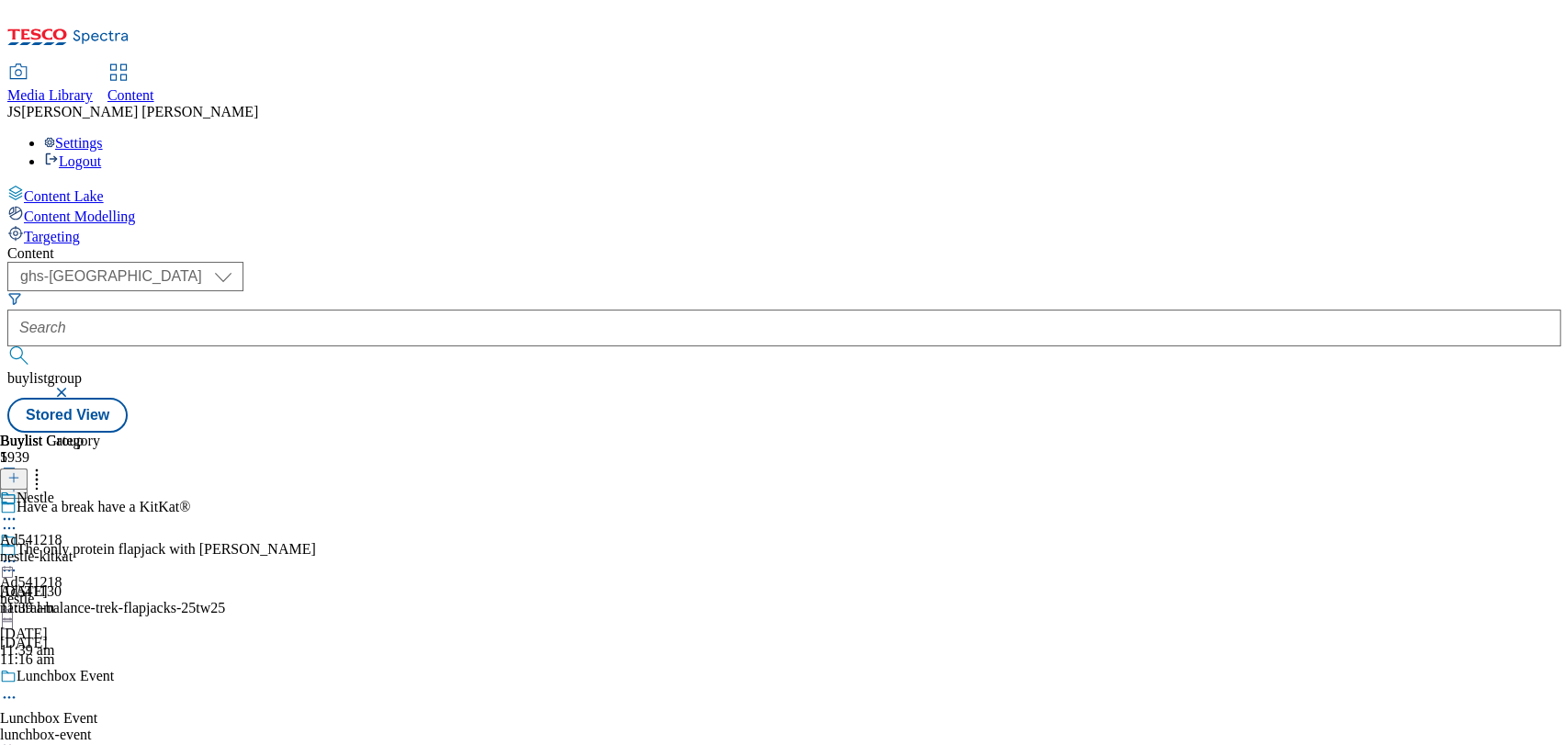
click at [100, 489] on div "Nestle Ad541218 nestle-kitkat 12 Aug 2025 11:39 am" at bounding box center [50, 553] width 100 height 127
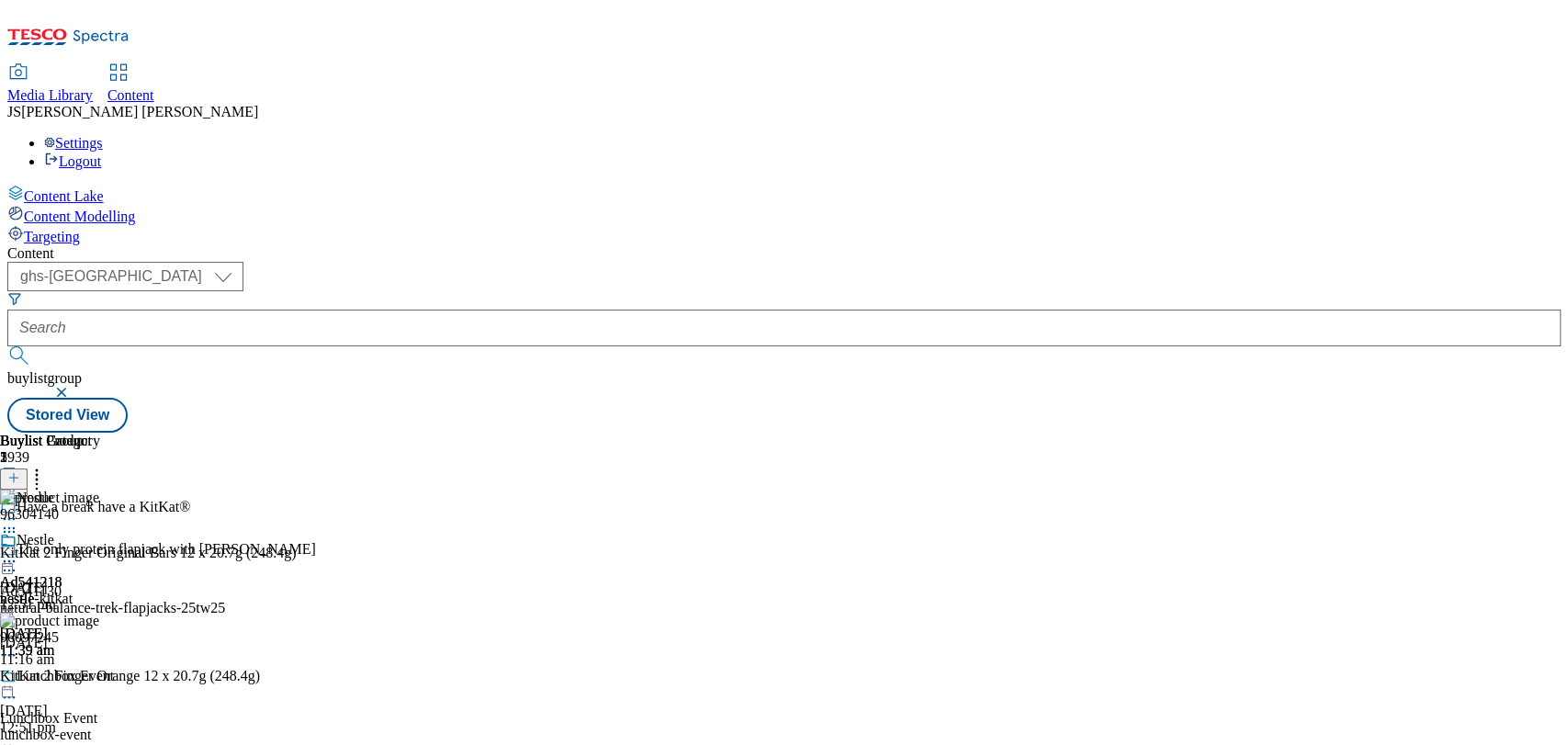
click at [19, 552] on icon at bounding box center [9, 561] width 19 height 19
click at [97, 741] on span "Publish" at bounding box center [76, 748] width 41 height 14
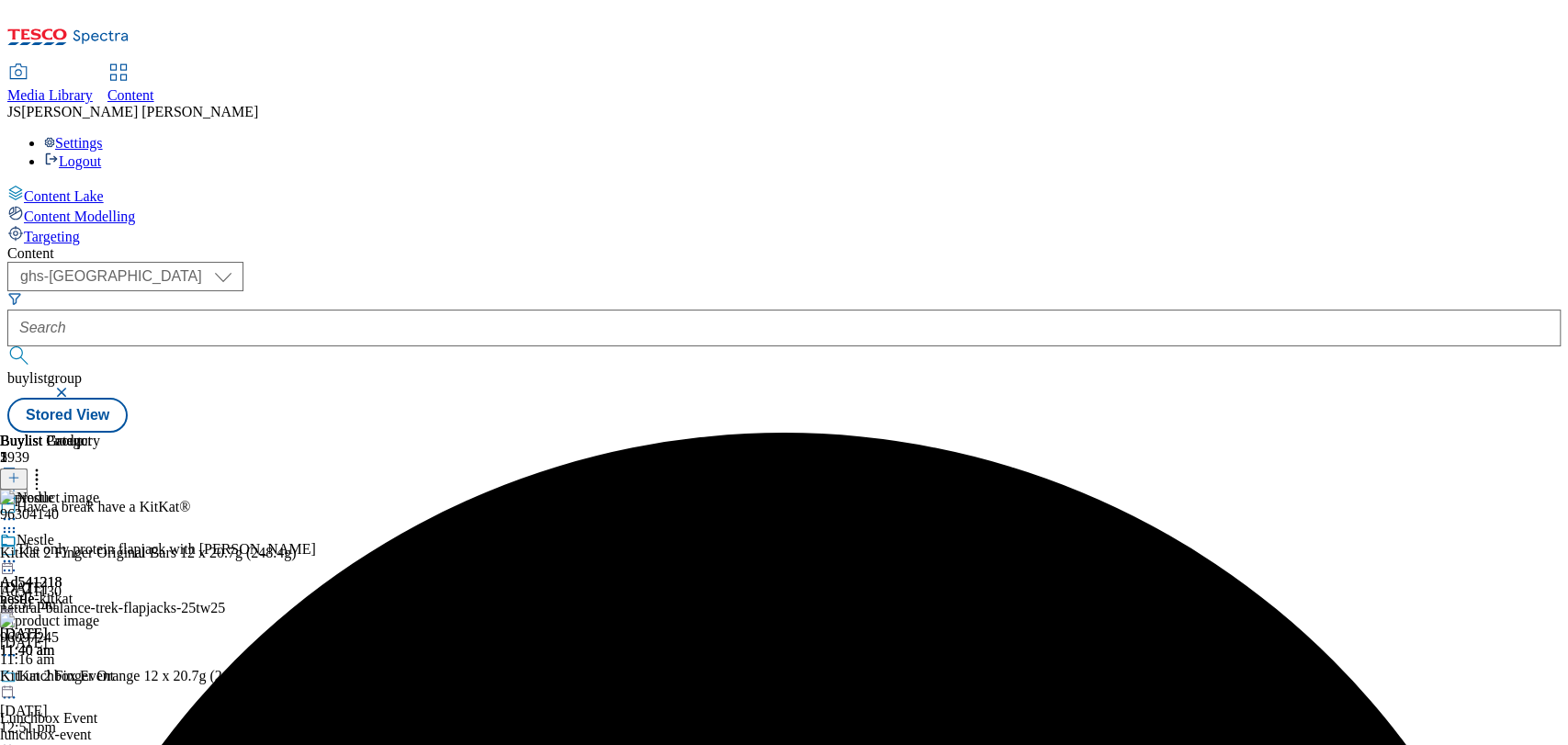
click at [19, 552] on icon at bounding box center [9, 561] width 19 height 19
click at [823, 262] on div "( optional ) ghs-roi ghs-uk ghs-uk buylistgroup Stored View" at bounding box center [784, 347] width 1553 height 170
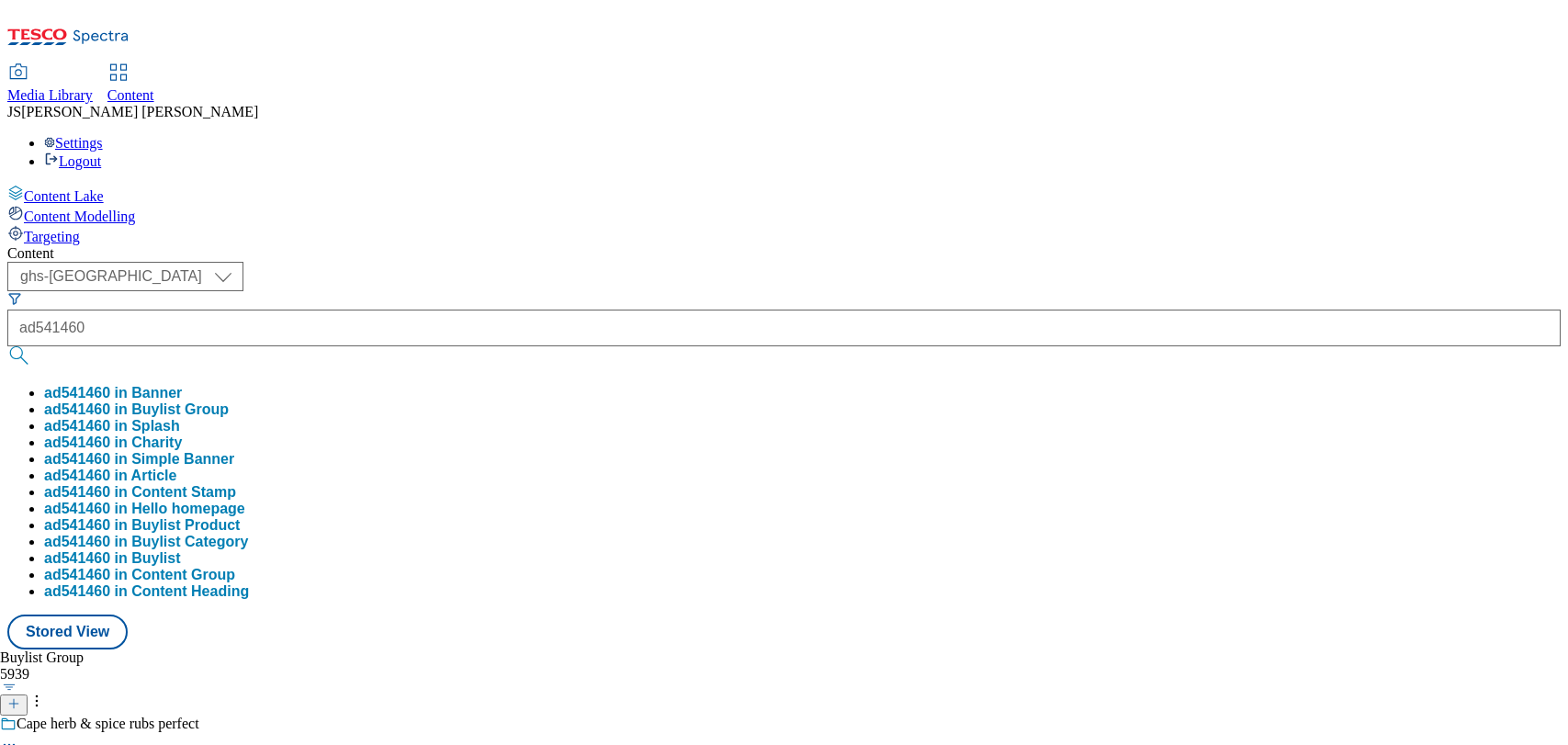
select select "ghs-[GEOGRAPHIC_DATA]"
type input "ad541460"
click at [7, 347] on button "submit" at bounding box center [20, 356] width 26 height 19
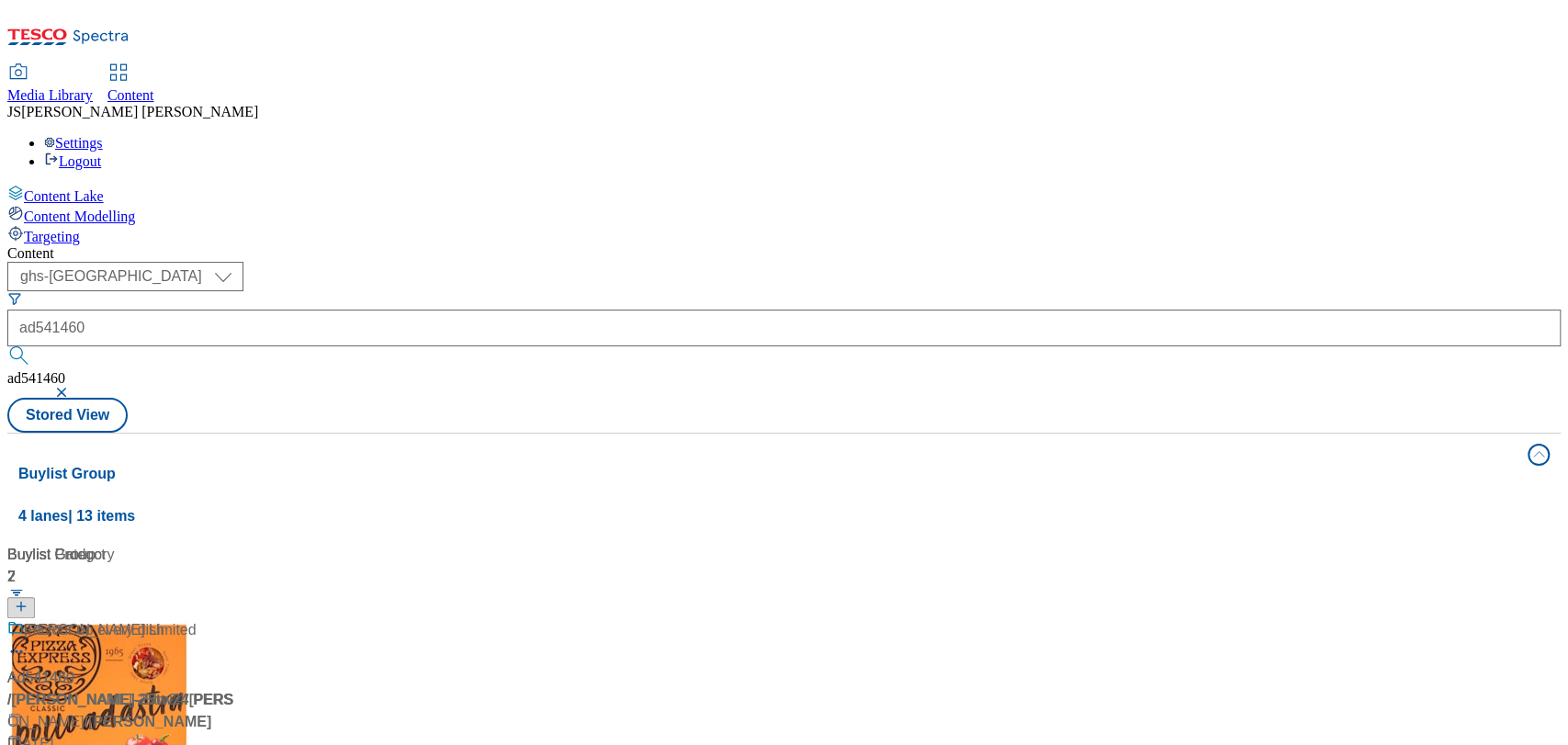
click at [184, 692] on span "/ [PERSON_NAME]-25tw24" at bounding box center [95, 699] width 177 height 16
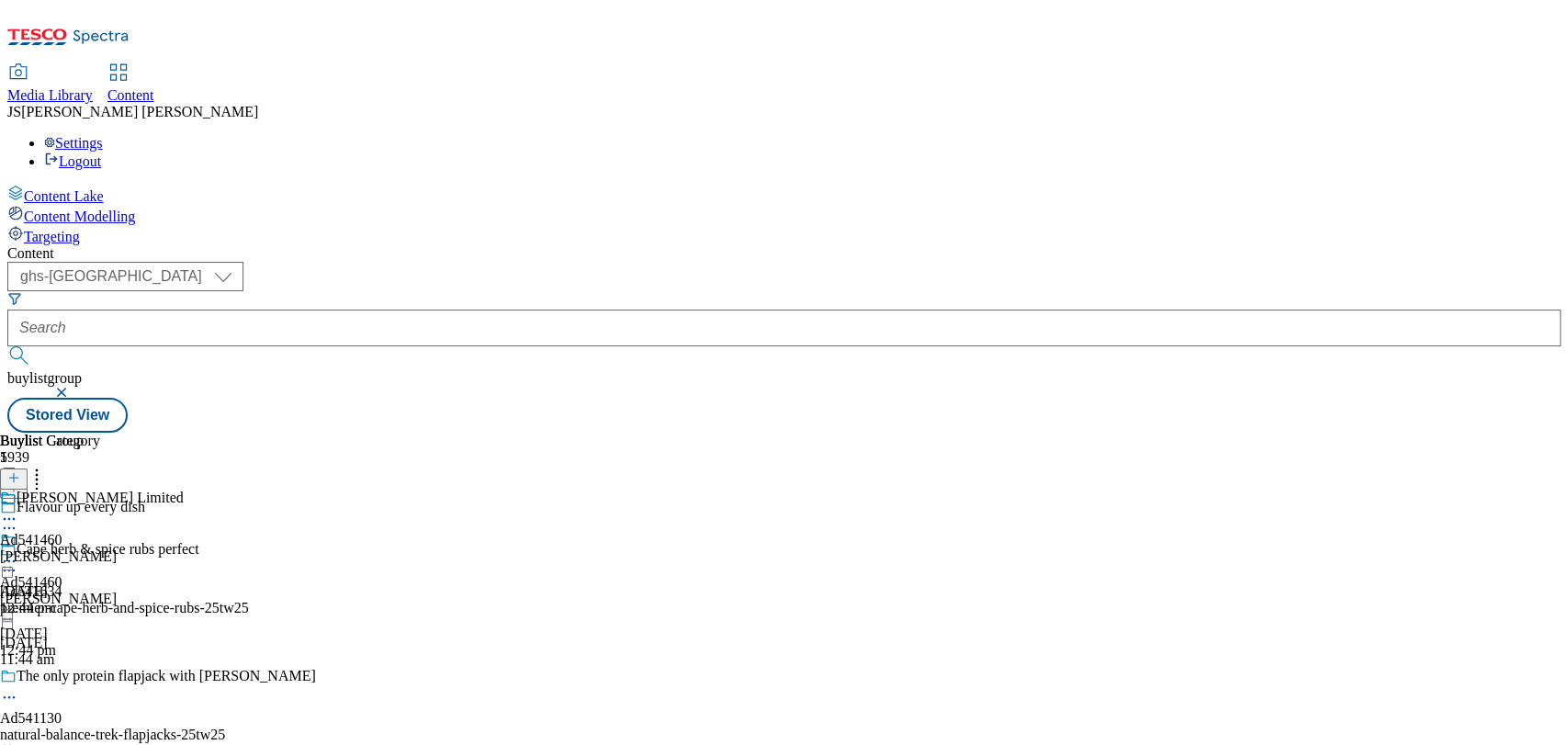
click at [183, 489] on div "[PERSON_NAME] Limited" at bounding box center [91, 510] width 183 height 43
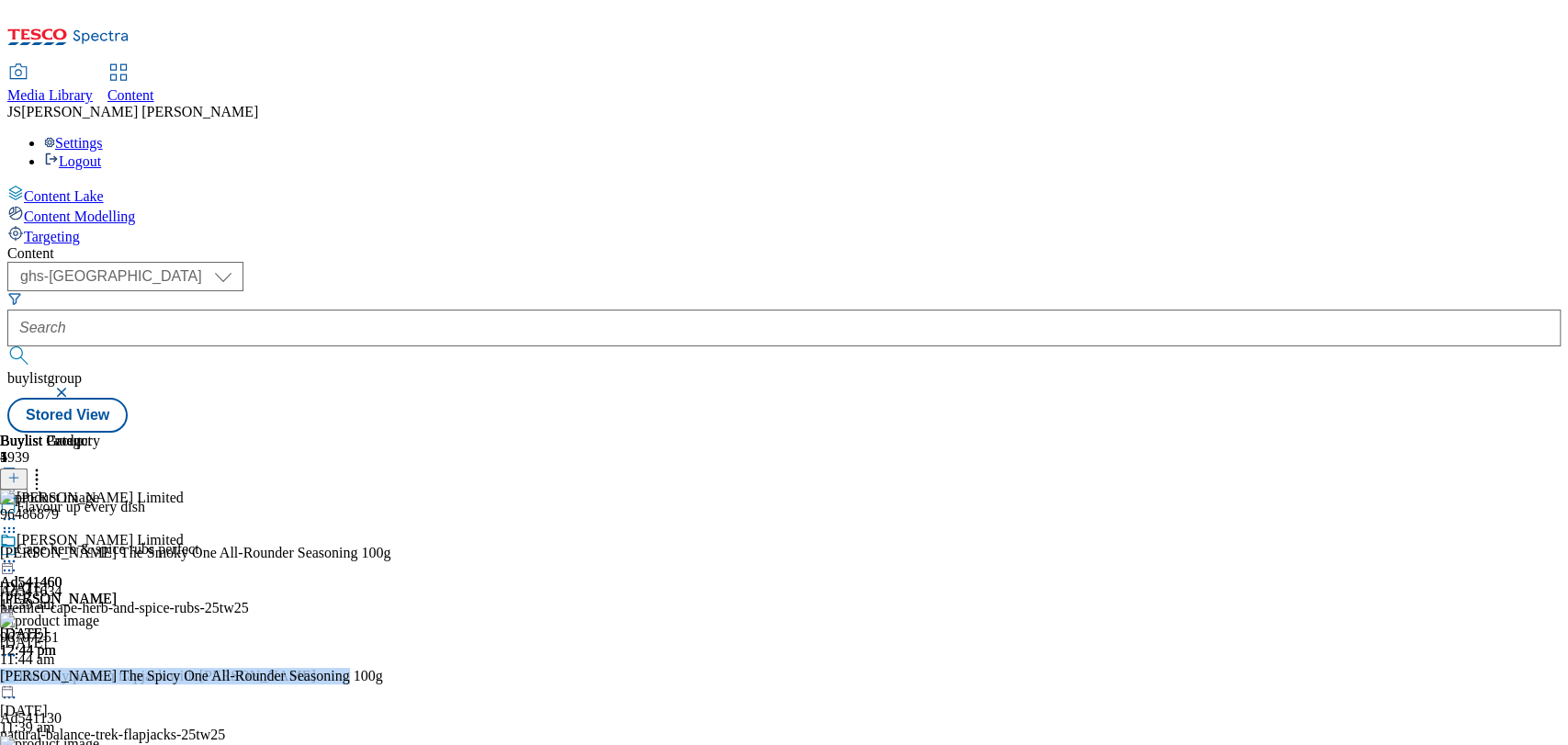
scroll to position [0, 62]
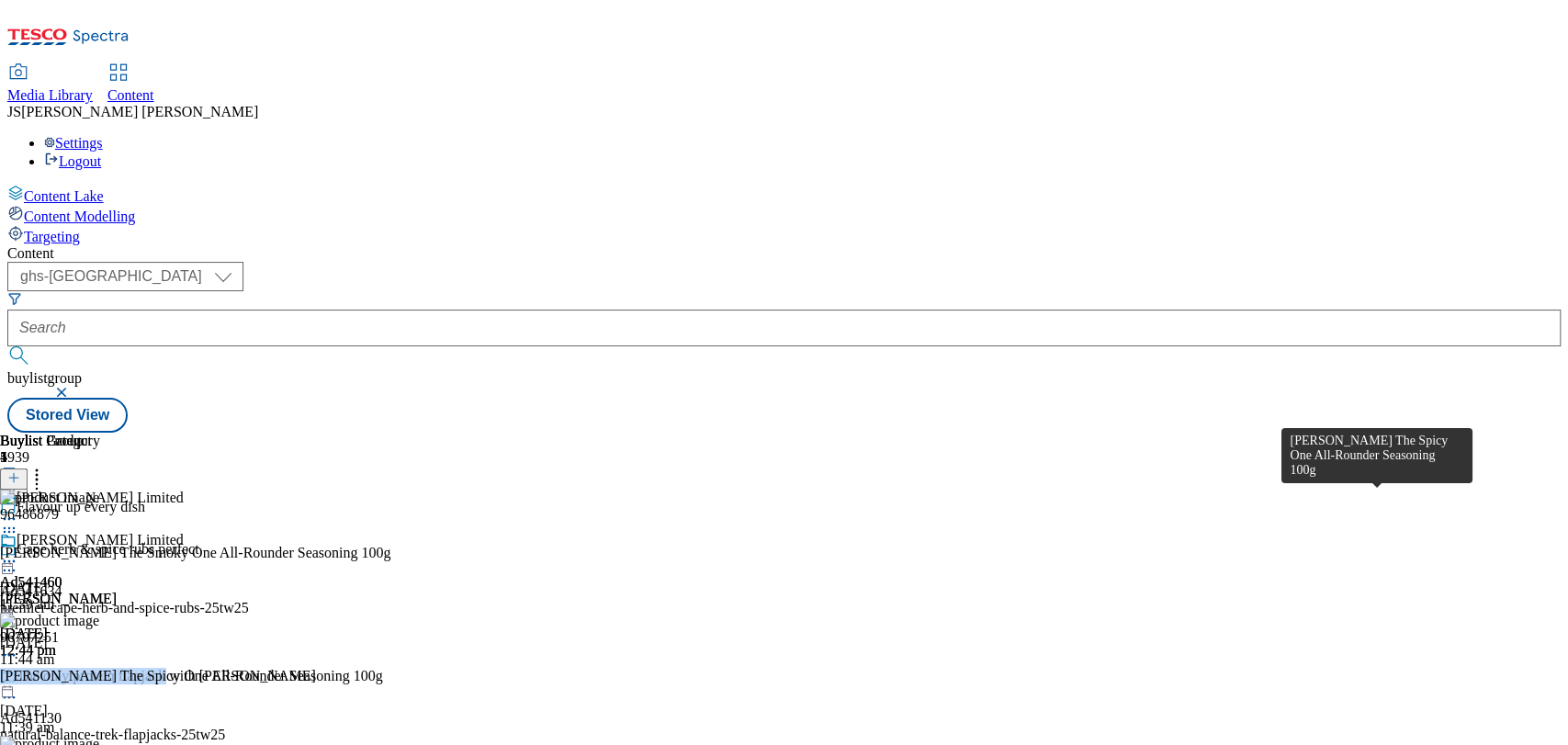
drag, startPoint x: 1373, startPoint y: 499, endPoint x: 1429, endPoint y: 500, distance: 56.0
click at [383, 668] on div "[PERSON_NAME] The Spicy One All-Rounder Seasoning 100g" at bounding box center [191, 676] width 383 height 17
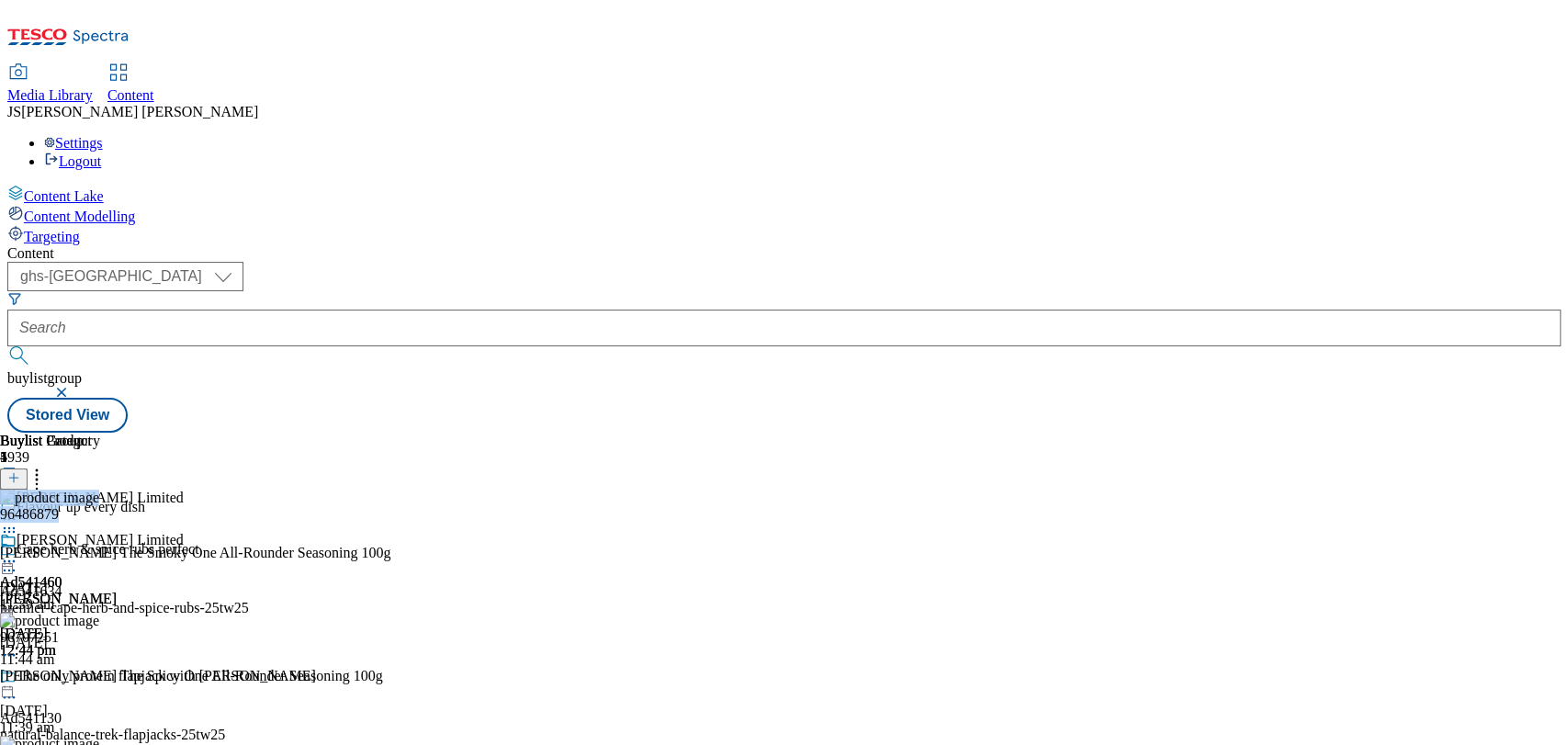
drag, startPoint x: 1373, startPoint y: 284, endPoint x: 1291, endPoint y: 288, distance: 82.1
click at [390, 489] on div "96486879 [PERSON_NAME] The Smoky One All-Rounder Seasoning 100g [DATE] 11:39 am" at bounding box center [195, 551] width 390 height 123
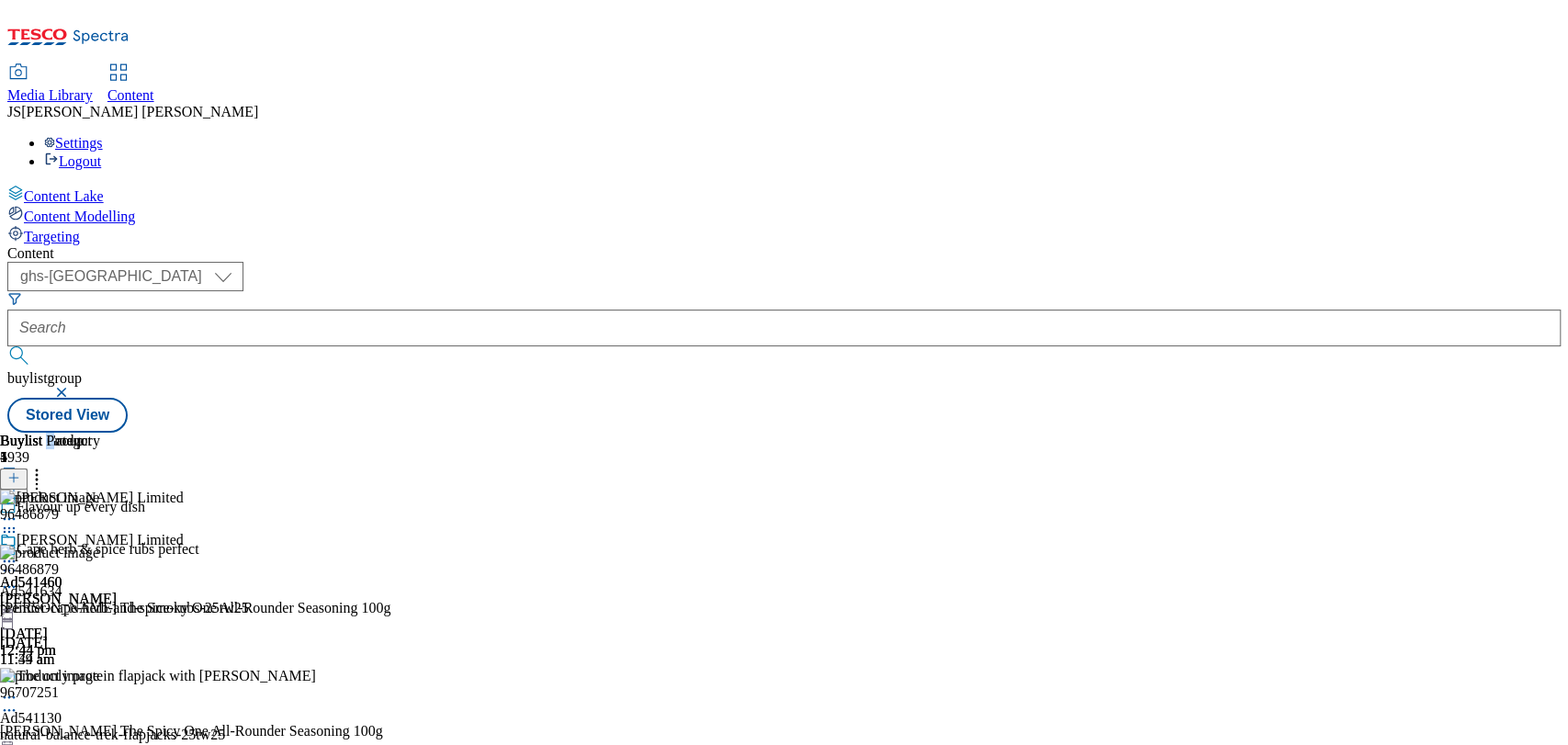
drag, startPoint x: 1330, startPoint y: 284, endPoint x: 1269, endPoint y: 168, distance: 131.1
click at [1269, 433] on div "Buylist Product 4 96486879 96486879 [PERSON_NAME] The Smoky One All-Rounder Sea…" at bounding box center [784, 433] width 1553 height 0
click at [58, 562] on div "96486879" at bounding box center [29, 570] width 58 height 17
